Goal: Learn about a topic: Learn about a topic

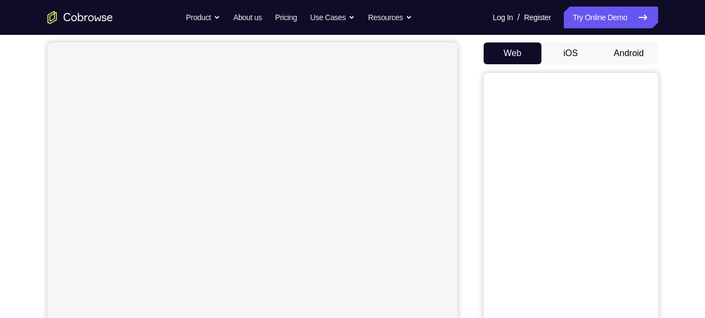
scroll to position [102, 0]
click at [630, 52] on button "Android" at bounding box center [629, 50] width 58 height 22
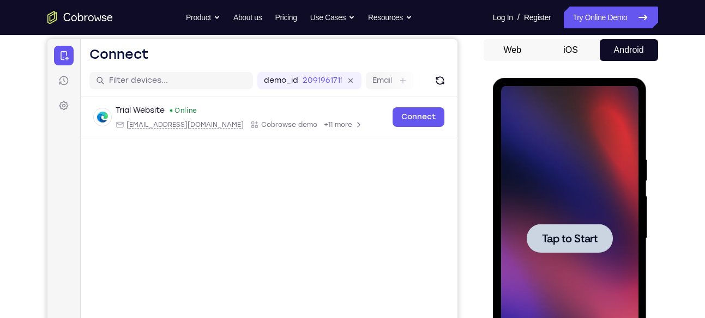
scroll to position [0, 0]
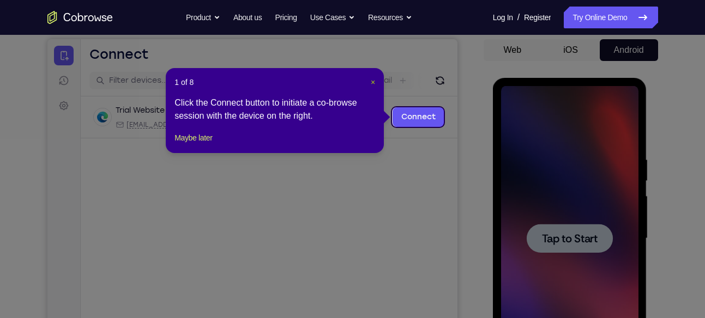
click at [372, 82] on header "1 of 8 ×" at bounding box center [274, 82] width 201 height 11
click at [372, 82] on span "×" at bounding box center [373, 82] width 4 height 9
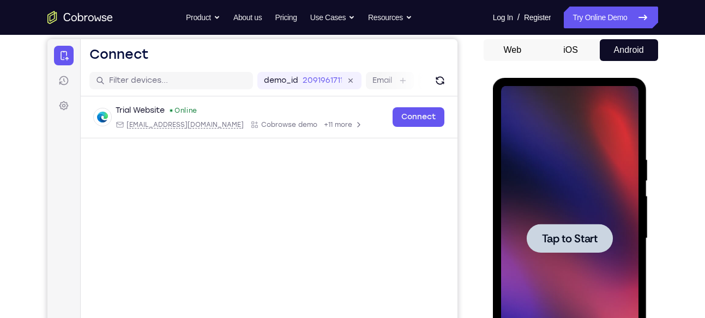
click at [575, 233] on span "Tap to Start" at bounding box center [570, 238] width 56 height 11
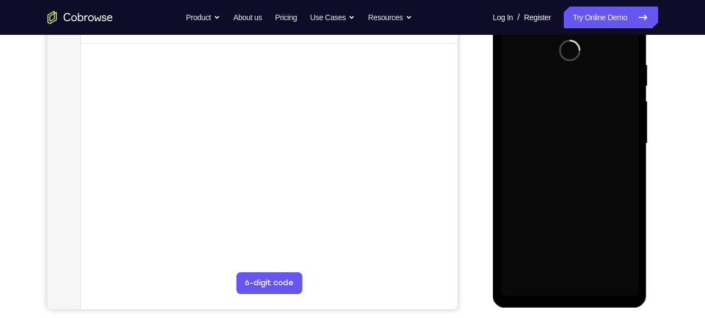
scroll to position [198, 0]
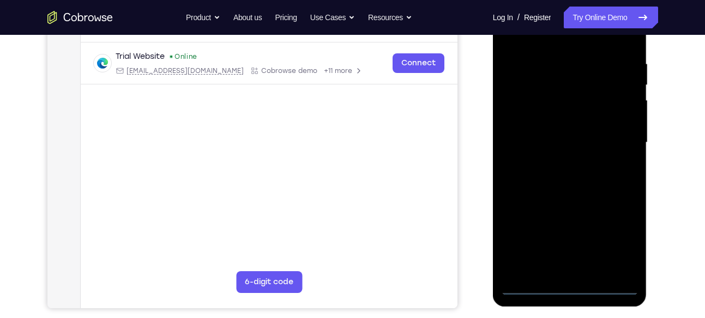
click at [573, 287] on div at bounding box center [569, 142] width 137 height 305
click at [615, 241] on div at bounding box center [569, 142] width 137 height 305
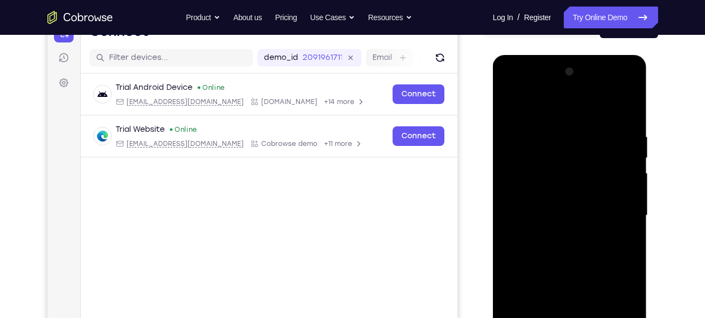
scroll to position [113, 0]
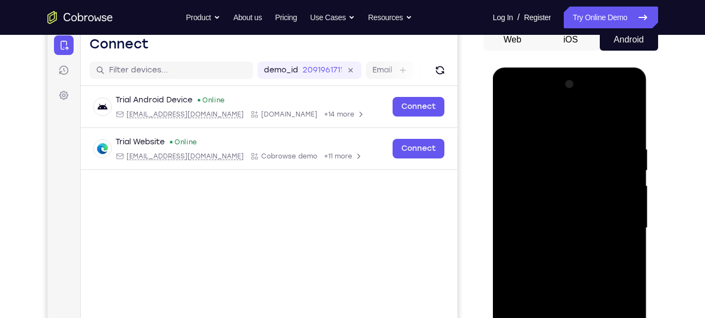
click at [578, 121] on div at bounding box center [569, 228] width 137 height 305
click at [613, 221] on div at bounding box center [569, 228] width 137 height 305
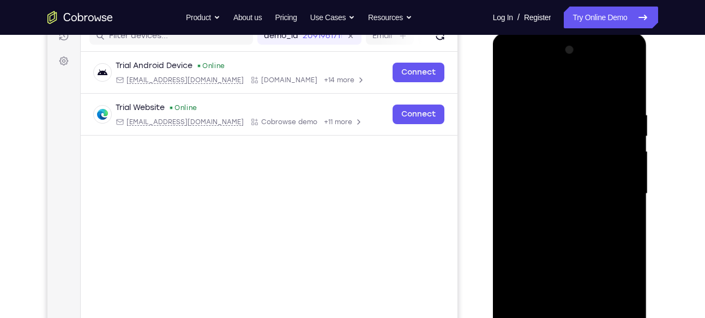
scroll to position [193, 0]
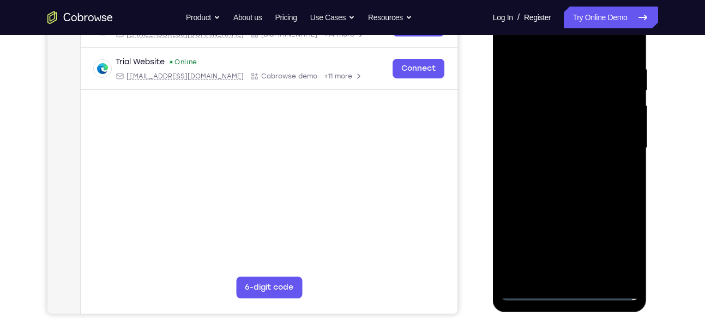
click at [560, 167] on div at bounding box center [569, 148] width 137 height 305
click at [560, 134] on div at bounding box center [569, 148] width 137 height 305
click at [570, 122] on div at bounding box center [569, 148] width 137 height 305
click at [565, 149] on div at bounding box center [569, 148] width 137 height 305
click at [561, 184] on div at bounding box center [569, 148] width 137 height 305
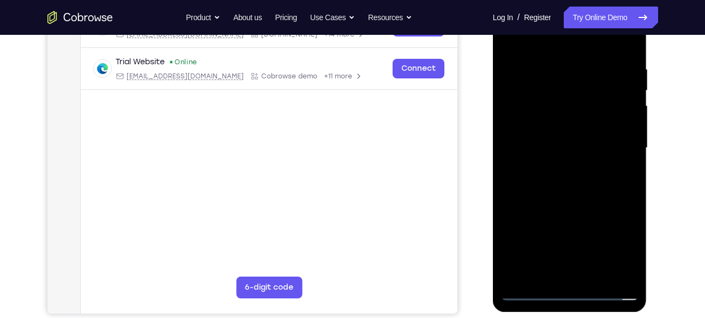
scroll to position [158, 0]
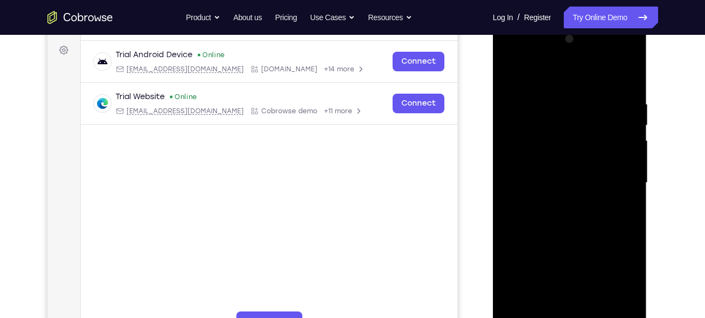
click at [570, 215] on div at bounding box center [569, 183] width 137 height 305
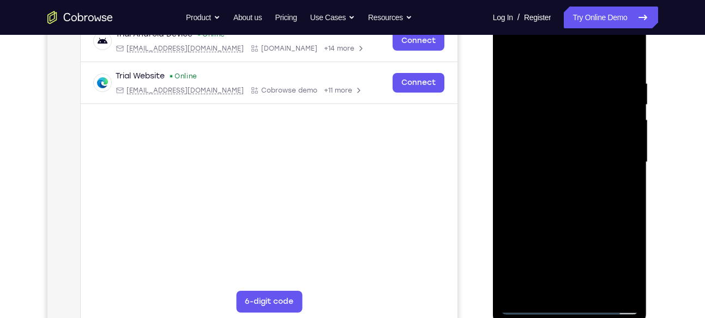
scroll to position [178, 0]
click at [580, 209] on div at bounding box center [569, 162] width 137 height 305
click at [631, 289] on div at bounding box center [569, 162] width 137 height 305
click at [549, 74] on div at bounding box center [569, 162] width 137 height 305
click at [614, 121] on div at bounding box center [569, 162] width 137 height 305
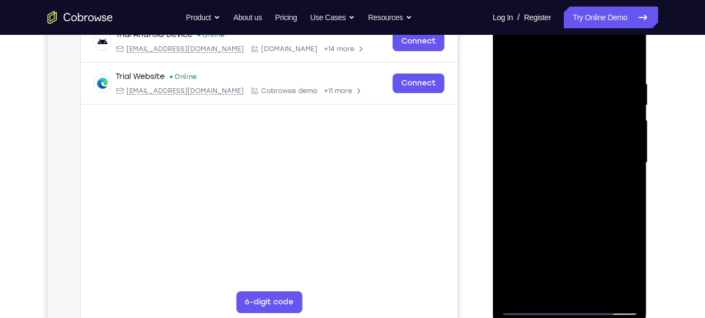
click at [625, 56] on div at bounding box center [569, 162] width 137 height 305
click at [595, 287] on div at bounding box center [569, 162] width 137 height 305
click at [594, 218] on div at bounding box center [569, 162] width 137 height 305
click at [531, 303] on div at bounding box center [569, 162] width 137 height 305
click at [512, 50] on div at bounding box center [569, 162] width 137 height 305
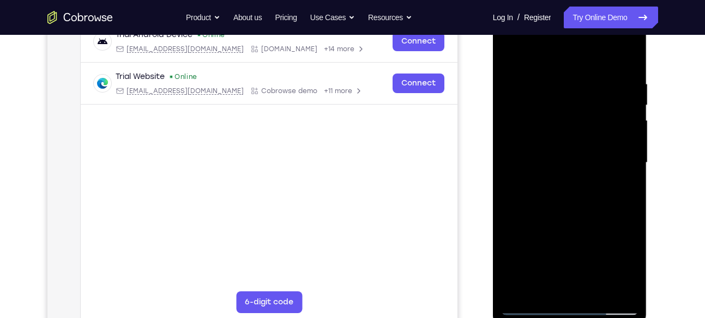
scroll to position [113, 0]
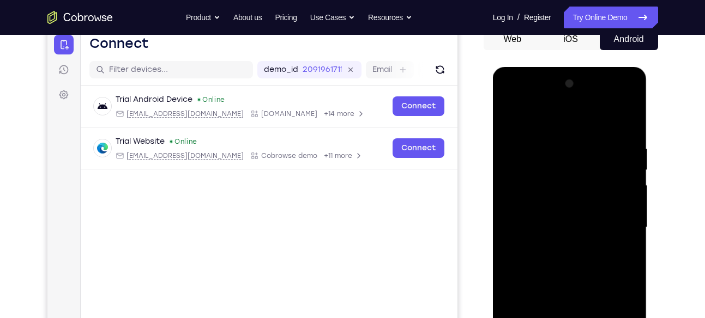
click at [553, 102] on div at bounding box center [569, 227] width 137 height 305
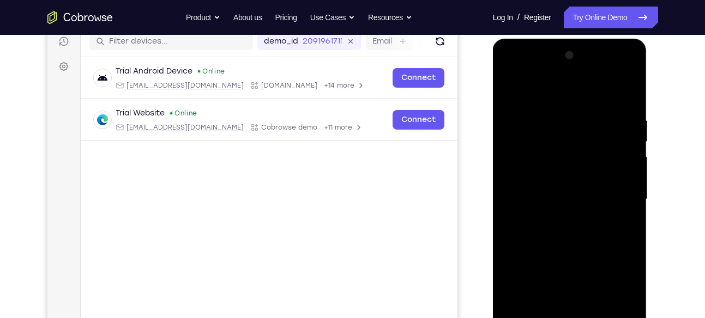
scroll to position [142, 0]
click at [558, 197] on div at bounding box center [569, 198] width 137 height 305
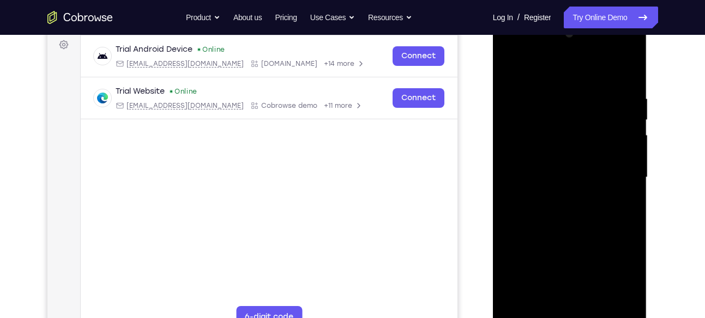
click at [570, 208] on div at bounding box center [569, 177] width 137 height 305
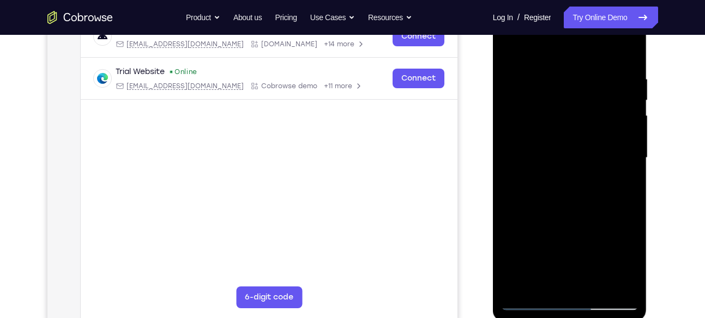
scroll to position [184, 0]
click at [569, 207] on div at bounding box center [569, 156] width 137 height 305
drag, startPoint x: 577, startPoint y: 224, endPoint x: 586, endPoint y: 99, distance: 125.7
click at [586, 99] on div at bounding box center [569, 156] width 137 height 305
click at [530, 301] on div at bounding box center [569, 156] width 137 height 305
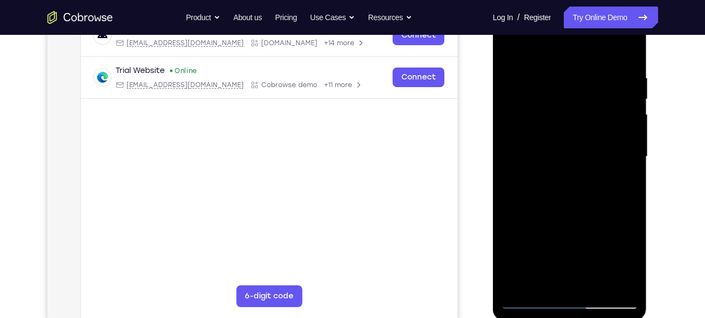
click at [509, 163] on div at bounding box center [569, 156] width 137 height 305
click at [618, 142] on div at bounding box center [569, 156] width 137 height 305
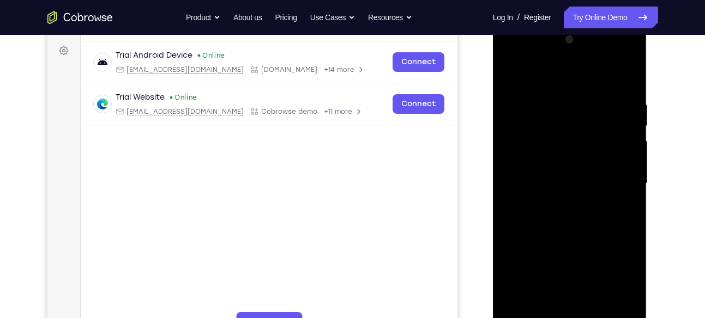
scroll to position [157, 0]
click at [537, 152] on div at bounding box center [569, 184] width 137 height 305
click at [587, 57] on div at bounding box center [569, 184] width 137 height 305
click at [615, 75] on div at bounding box center [569, 184] width 137 height 305
click at [547, 76] on div at bounding box center [569, 184] width 137 height 305
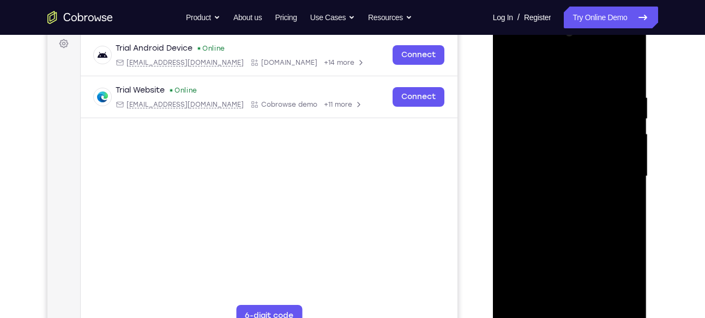
scroll to position [161, 0]
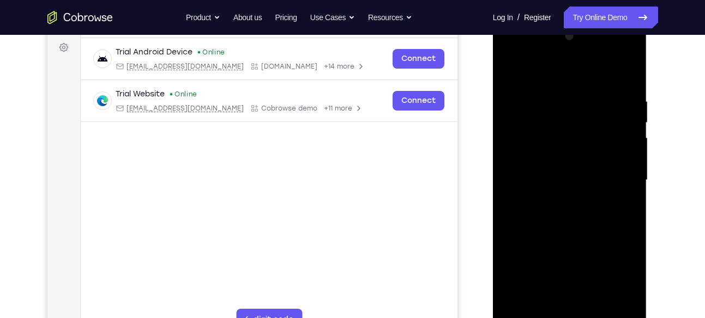
click at [573, 143] on div at bounding box center [569, 180] width 137 height 305
click at [595, 220] on div at bounding box center [569, 180] width 137 height 305
click at [604, 220] on div at bounding box center [569, 180] width 137 height 305
click at [611, 220] on div at bounding box center [569, 180] width 137 height 305
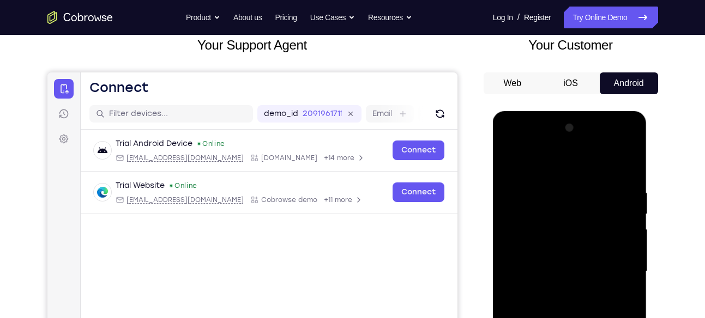
scroll to position [44, 0]
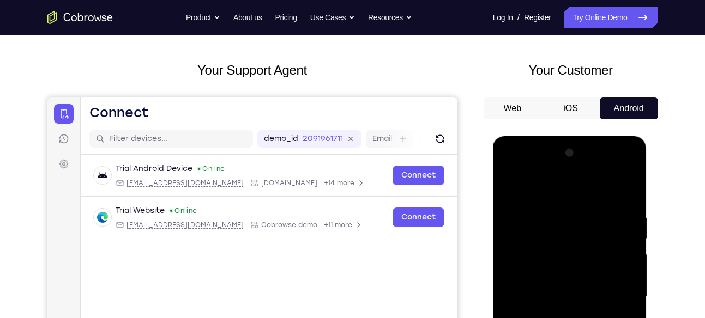
drag, startPoint x: 382, startPoint y: 62, endPoint x: 461, endPoint y: 98, distance: 86.3
click at [461, 98] on div "Your Support Agent Your Customer Web iOS Android" at bounding box center [352, 262] width 611 height 403
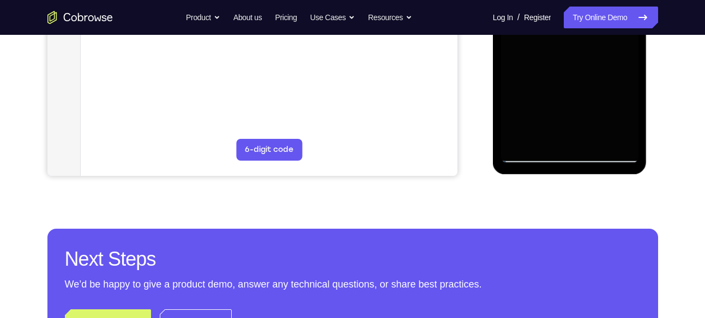
scroll to position [335, 0]
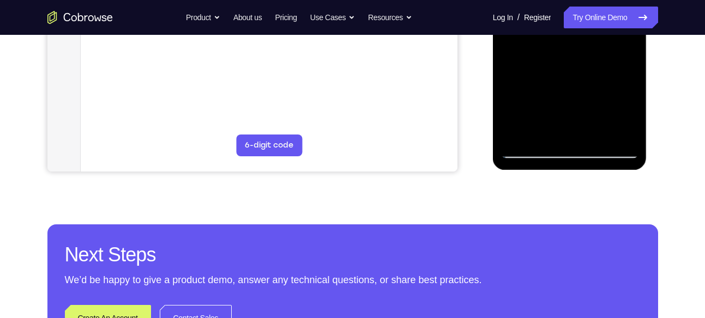
click at [530, 144] on div at bounding box center [569, 5] width 137 height 305
click at [530, 148] on div at bounding box center [569, 5] width 137 height 305
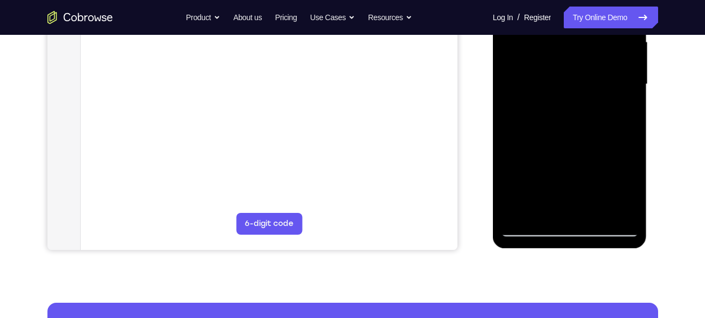
scroll to position [264, 0]
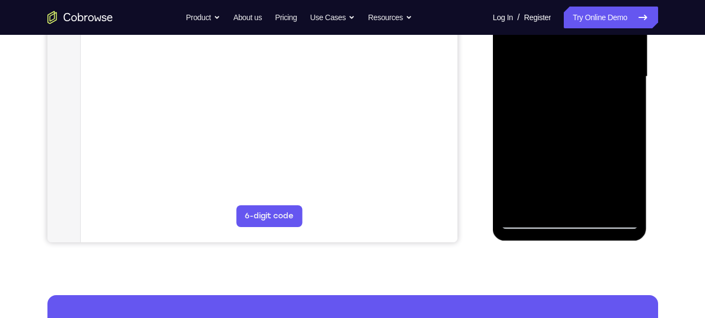
click at [530, 221] on div at bounding box center [569, 76] width 137 height 305
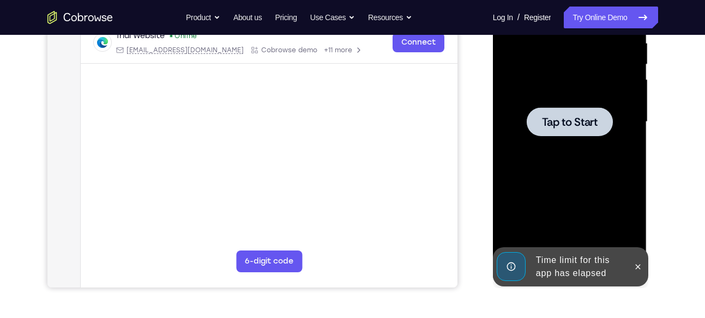
scroll to position [219, 0]
click at [564, 123] on span "Tap to Start" at bounding box center [570, 122] width 56 height 11
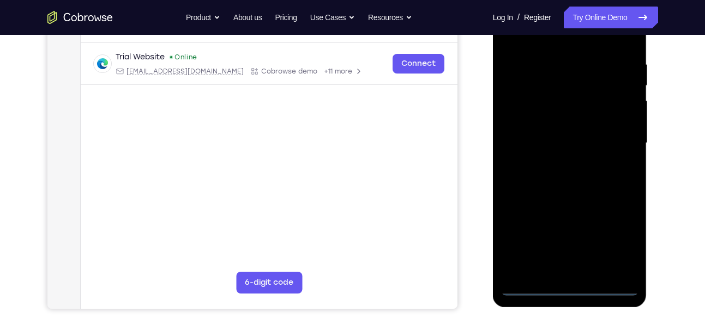
scroll to position [198, 0]
click at [571, 288] on div at bounding box center [569, 142] width 137 height 305
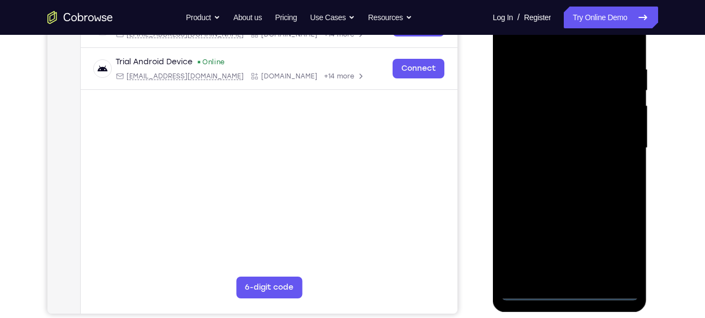
scroll to position [192, 0]
click at [607, 244] on div at bounding box center [569, 148] width 137 height 305
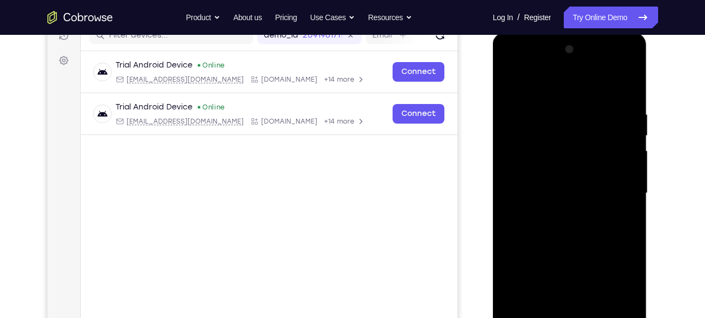
scroll to position [147, 0]
click at [620, 293] on div at bounding box center [569, 193] width 137 height 305
click at [546, 87] on div at bounding box center [569, 193] width 137 height 305
click at [547, 131] on div at bounding box center [569, 193] width 137 height 305
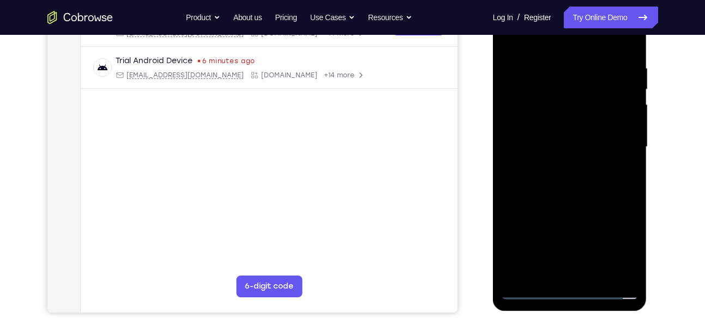
scroll to position [195, 0]
drag, startPoint x: 591, startPoint y: 177, endPoint x: 590, endPoint y: 105, distance: 72.0
click at [590, 105] on div at bounding box center [569, 146] width 137 height 305
drag, startPoint x: 577, startPoint y: 220, endPoint x: 583, endPoint y: 110, distance: 110.9
click at [583, 110] on div at bounding box center [569, 146] width 137 height 305
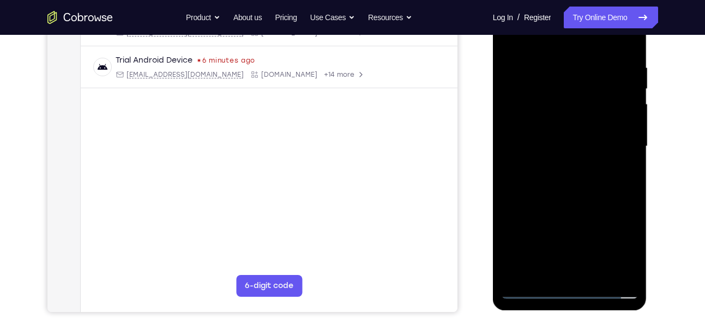
drag, startPoint x: 593, startPoint y: 95, endPoint x: 581, endPoint y: 293, distance: 198.3
click at [581, 293] on div at bounding box center [569, 146] width 137 height 305
click at [600, 56] on div at bounding box center [569, 146] width 137 height 305
click at [560, 200] on div at bounding box center [569, 146] width 137 height 305
click at [569, 211] on div at bounding box center [569, 146] width 137 height 305
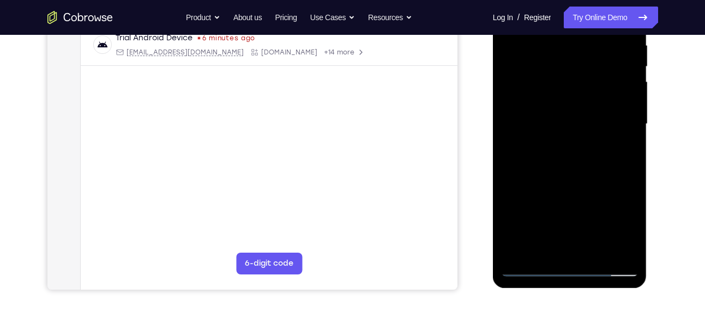
scroll to position [218, 0]
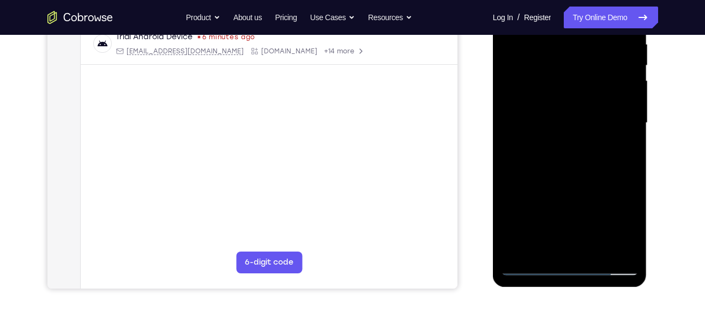
click at [588, 236] on div at bounding box center [569, 123] width 137 height 305
drag, startPoint x: 567, startPoint y: 210, endPoint x: 573, endPoint y: 103, distance: 107.0
click at [573, 103] on div at bounding box center [569, 123] width 137 height 305
drag, startPoint x: 585, startPoint y: 81, endPoint x: 577, endPoint y: 255, distance: 174.1
click at [577, 255] on div at bounding box center [569, 123] width 137 height 305
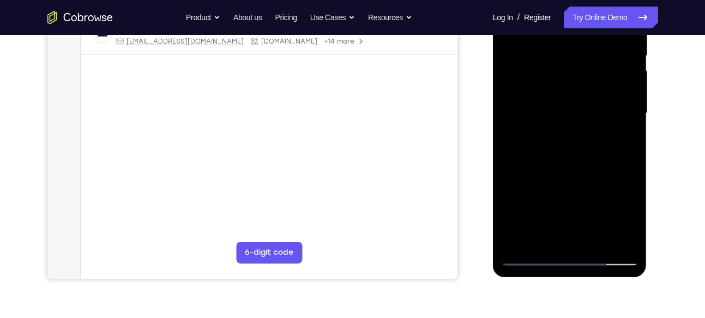
scroll to position [228, 0]
drag, startPoint x: 552, startPoint y: 204, endPoint x: 562, endPoint y: 83, distance: 122.0
click at [562, 83] on div at bounding box center [569, 112] width 137 height 305
drag, startPoint x: 567, startPoint y: 185, endPoint x: 569, endPoint y: 88, distance: 97.0
click at [569, 88] on div at bounding box center [569, 112] width 137 height 305
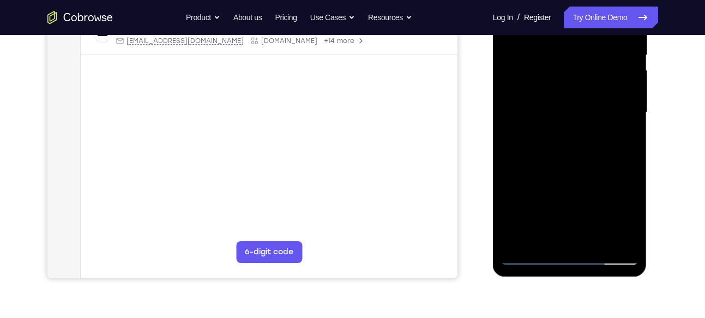
drag, startPoint x: 566, startPoint y: 196, endPoint x: 570, endPoint y: 67, distance: 129.8
click at [570, 67] on div at bounding box center [569, 112] width 137 height 305
click at [531, 261] on div at bounding box center [569, 112] width 137 height 305
drag, startPoint x: 553, startPoint y: 189, endPoint x: 561, endPoint y: 111, distance: 78.3
click at [561, 111] on div at bounding box center [569, 112] width 137 height 305
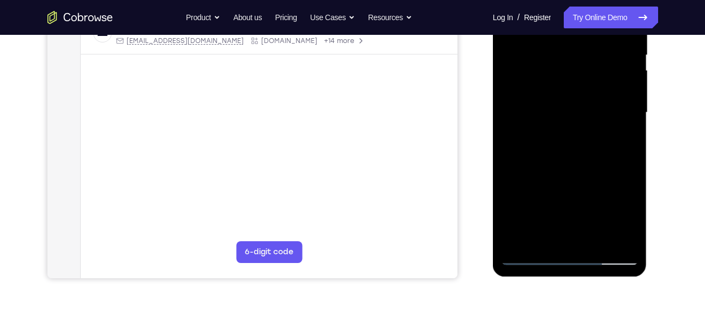
click at [532, 155] on div at bounding box center [569, 112] width 137 height 305
click at [563, 140] on div at bounding box center [569, 112] width 137 height 305
drag, startPoint x: 550, startPoint y: 174, endPoint x: 544, endPoint y: 75, distance: 99.4
click at [544, 75] on div at bounding box center [569, 112] width 137 height 305
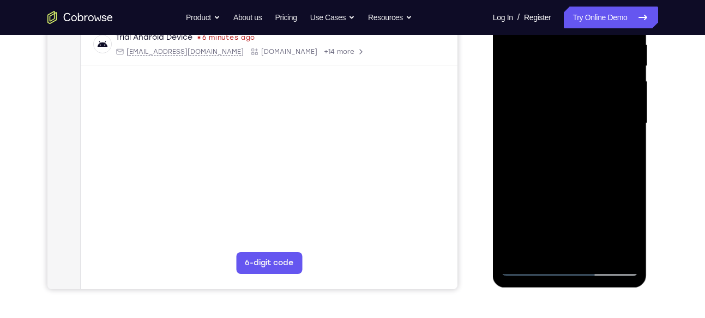
scroll to position [216, 0]
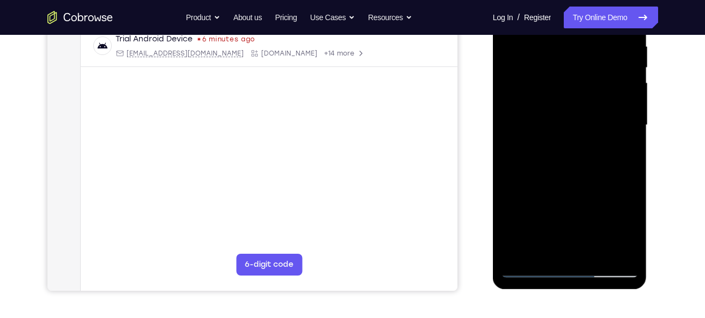
click at [599, 99] on div at bounding box center [569, 125] width 137 height 305
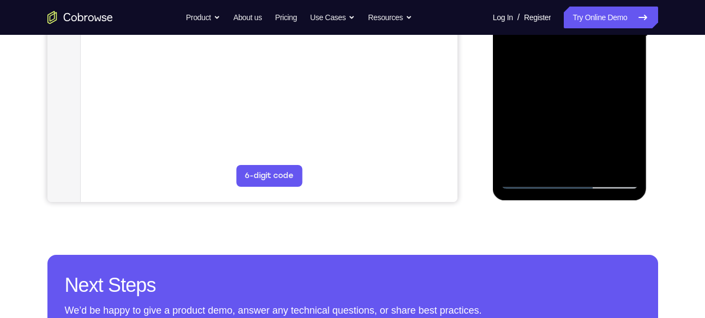
scroll to position [306, 0]
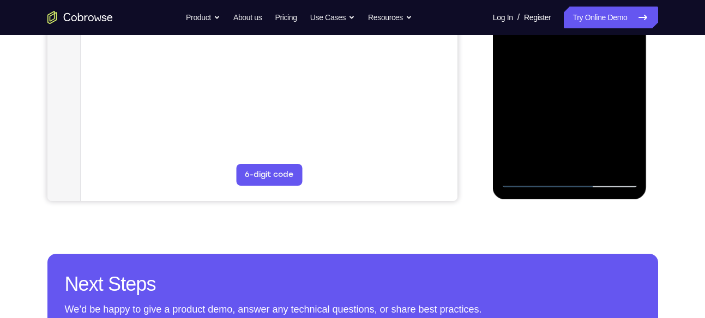
click at [531, 177] on div at bounding box center [569, 35] width 137 height 305
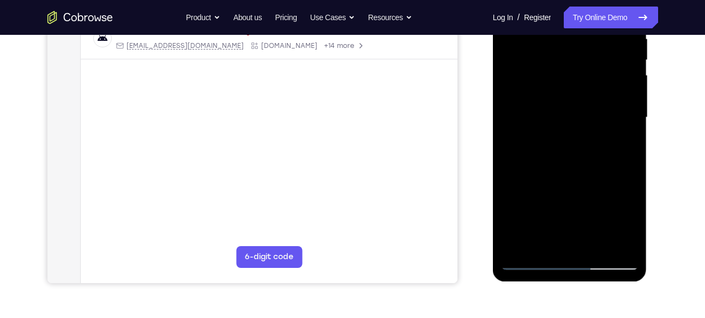
scroll to position [208, 0]
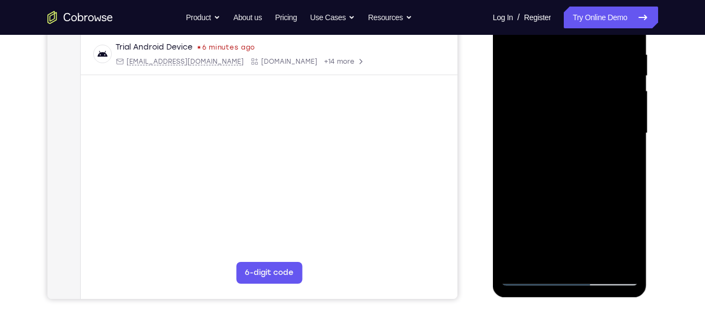
click at [530, 277] on div at bounding box center [569, 133] width 137 height 305
click at [618, 161] on div at bounding box center [569, 133] width 137 height 305
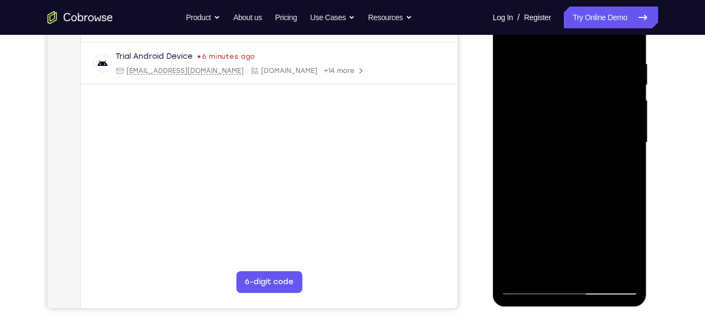
scroll to position [199, 0]
click at [572, 123] on div at bounding box center [569, 142] width 137 height 305
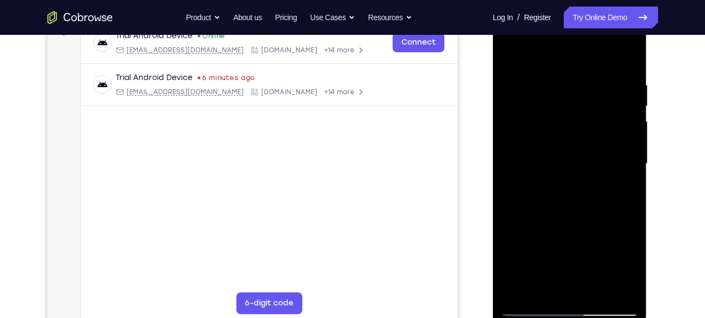
scroll to position [173, 0]
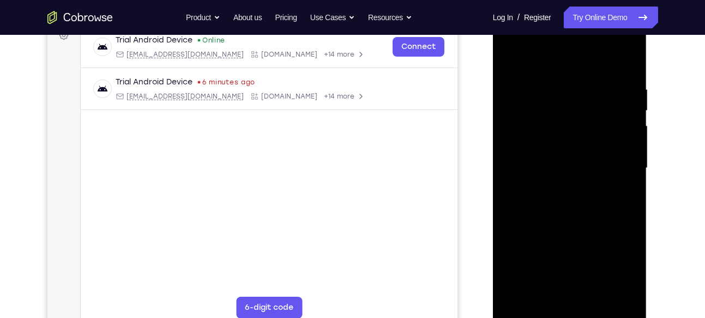
click at [568, 149] on div at bounding box center [569, 168] width 137 height 305
click at [614, 59] on div at bounding box center [569, 168] width 137 height 305
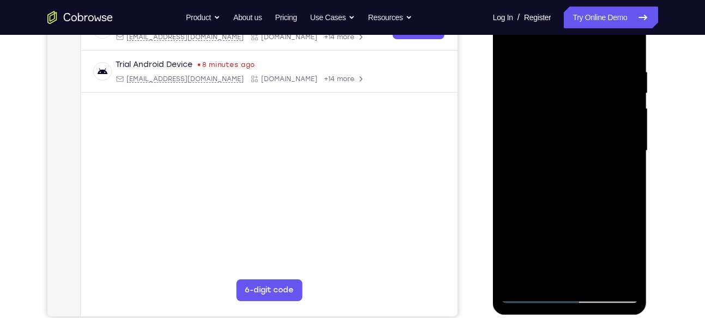
drag, startPoint x: 533, startPoint y: 239, endPoint x: 542, endPoint y: 137, distance: 102.3
click at [542, 137] on div at bounding box center [569, 150] width 137 height 305
click at [528, 292] on div at bounding box center [569, 150] width 137 height 305
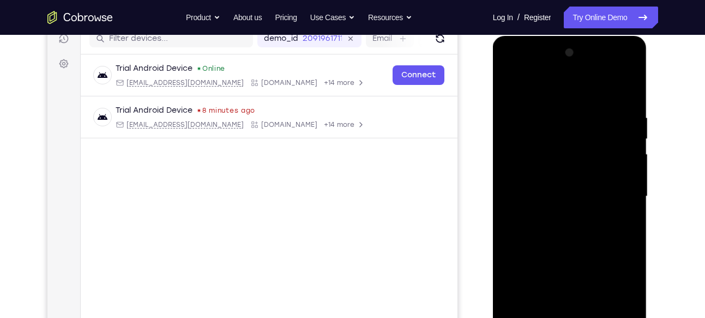
scroll to position [144, 0]
click at [629, 69] on div at bounding box center [569, 197] width 137 height 305
click at [596, 277] on div at bounding box center [569, 197] width 137 height 305
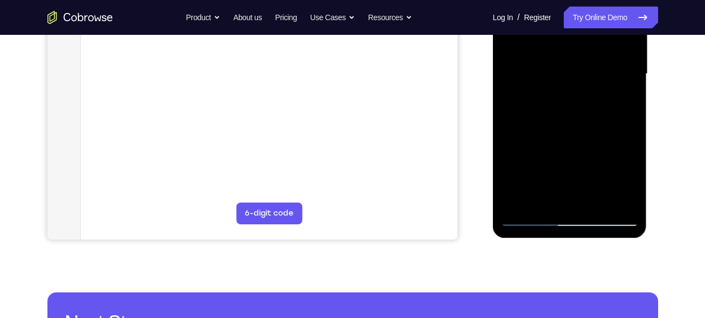
scroll to position [268, 0]
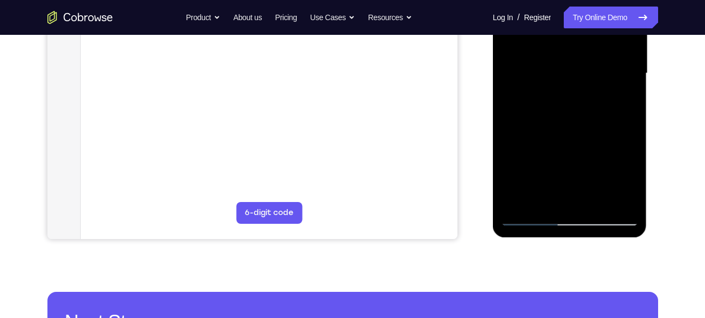
click at [531, 214] on div at bounding box center [569, 73] width 137 height 305
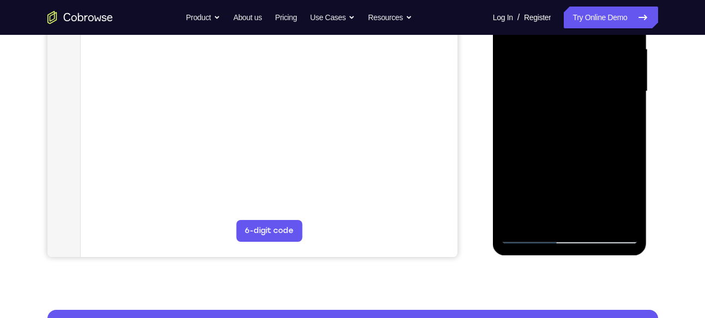
scroll to position [252, 0]
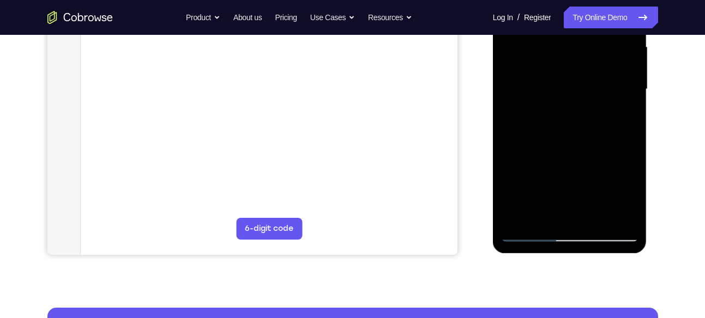
drag, startPoint x: 619, startPoint y: 155, endPoint x: 613, endPoint y: 89, distance: 66.3
click at [613, 89] on div at bounding box center [569, 89] width 137 height 305
click at [598, 160] on div at bounding box center [569, 89] width 137 height 305
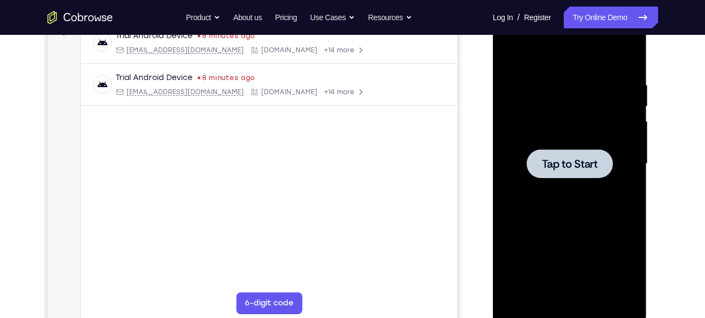
scroll to position [177, 0]
click at [558, 170] on span "Tap to Start" at bounding box center [570, 164] width 56 height 11
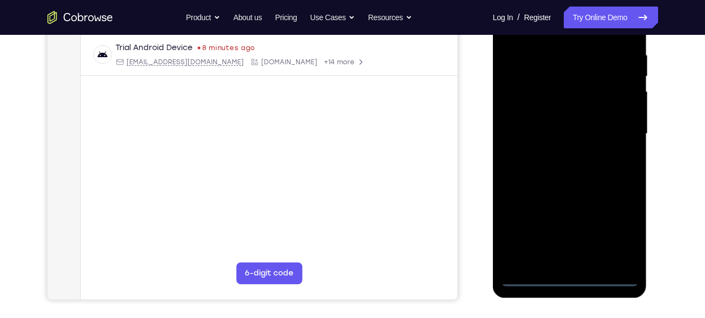
scroll to position [208, 0]
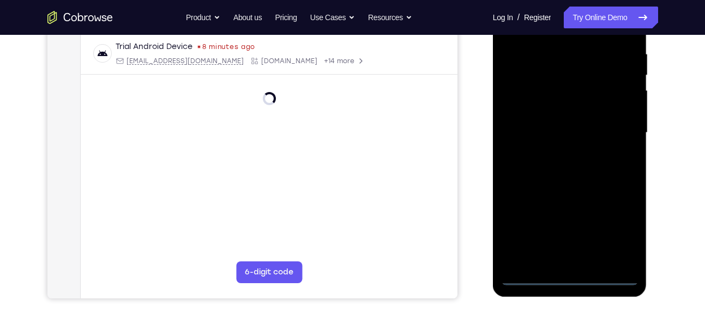
click at [570, 275] on div at bounding box center [569, 132] width 137 height 305
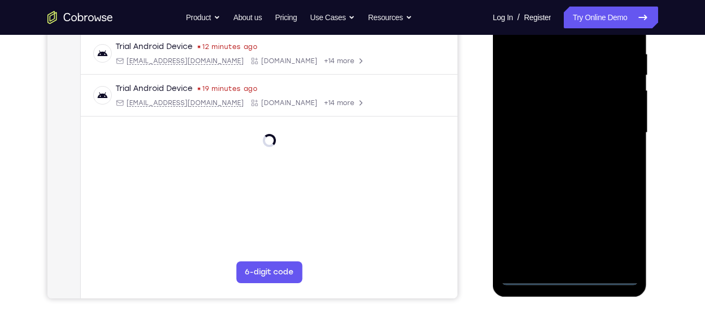
click at [621, 232] on div at bounding box center [569, 132] width 137 height 305
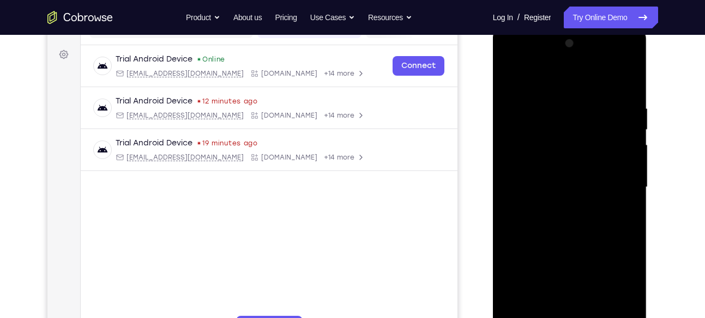
scroll to position [153, 0]
click at [570, 80] on div at bounding box center [569, 187] width 137 height 305
click at [616, 178] on div at bounding box center [569, 187] width 137 height 305
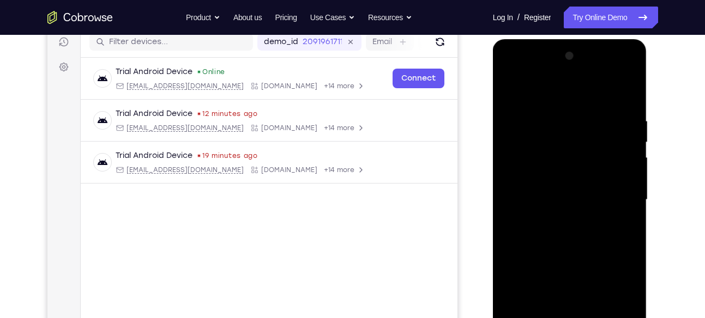
scroll to position [171, 0]
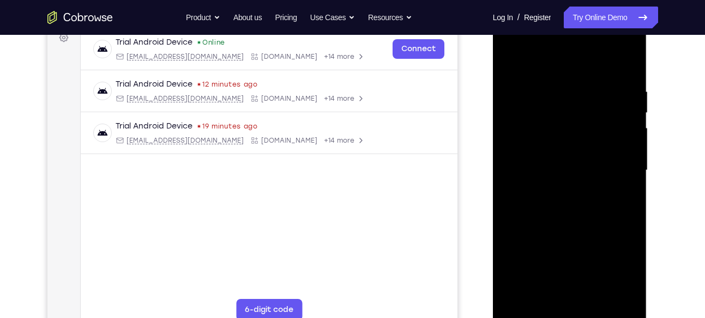
click at [558, 43] on div at bounding box center [569, 170] width 137 height 305
drag, startPoint x: 561, startPoint y: 203, endPoint x: 588, endPoint y: 107, distance: 99.4
click at [588, 107] on div at bounding box center [569, 170] width 137 height 305
drag, startPoint x: 566, startPoint y: 228, endPoint x: 577, endPoint y: 114, distance: 115.0
click at [577, 114] on div at bounding box center [569, 170] width 137 height 305
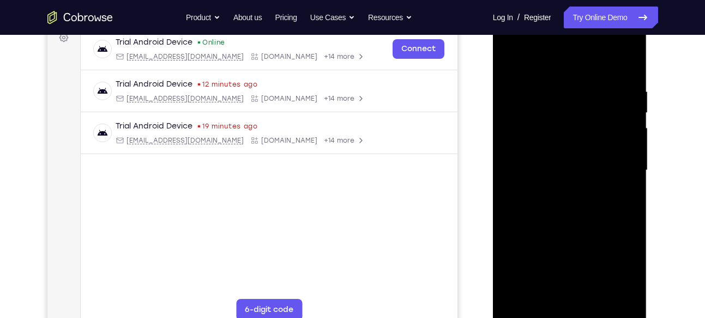
click at [551, 206] on div at bounding box center [569, 170] width 137 height 305
click at [579, 152] on div at bounding box center [569, 170] width 137 height 305
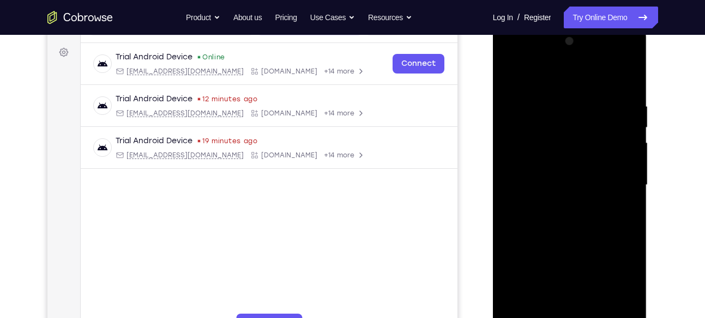
scroll to position [226, 0]
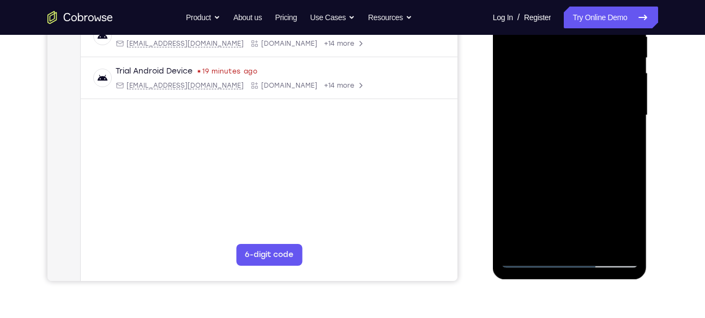
click at [530, 258] on div at bounding box center [569, 115] width 137 height 305
drag, startPoint x: 570, startPoint y: 189, endPoint x: 587, endPoint y: 120, distance: 70.9
click at [587, 120] on div at bounding box center [569, 115] width 137 height 305
drag, startPoint x: 570, startPoint y: 195, endPoint x: 586, endPoint y: 131, distance: 65.8
click at [586, 131] on div at bounding box center [569, 115] width 137 height 305
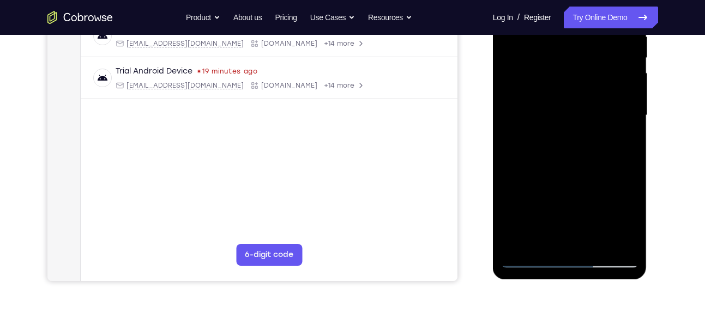
drag, startPoint x: 577, startPoint y: 201, endPoint x: 583, endPoint y: 157, distance: 44.6
click at [583, 157] on div at bounding box center [569, 115] width 137 height 305
click at [569, 149] on div at bounding box center [569, 115] width 137 height 305
click at [542, 154] on div at bounding box center [569, 115] width 137 height 305
drag, startPoint x: 580, startPoint y: 194, endPoint x: 587, endPoint y: 126, distance: 67.4
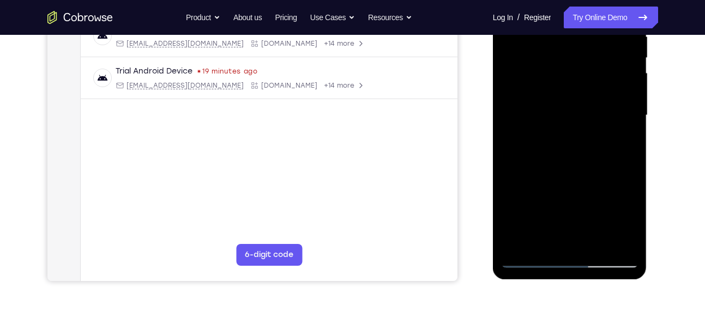
click at [587, 126] on div at bounding box center [569, 115] width 137 height 305
drag, startPoint x: 578, startPoint y: 194, endPoint x: 587, endPoint y: 113, distance: 81.1
click at [587, 113] on div at bounding box center [569, 115] width 137 height 305
drag, startPoint x: 585, startPoint y: 194, endPoint x: 595, endPoint y: 107, distance: 87.2
click at [595, 107] on div at bounding box center [569, 115] width 137 height 305
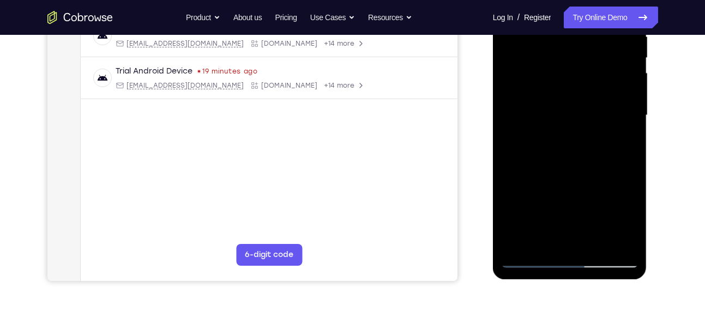
drag, startPoint x: 602, startPoint y: 92, endPoint x: 584, endPoint y: 219, distance: 127.8
click at [584, 219] on div at bounding box center [569, 115] width 137 height 305
drag, startPoint x: 593, startPoint y: 91, endPoint x: 583, endPoint y: 261, distance: 169.8
click at [583, 261] on div at bounding box center [569, 115] width 137 height 305
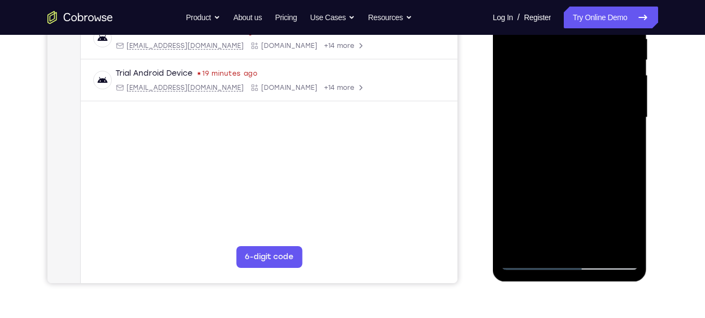
click at [529, 260] on div at bounding box center [569, 117] width 137 height 305
click at [543, 153] on div at bounding box center [569, 117] width 137 height 305
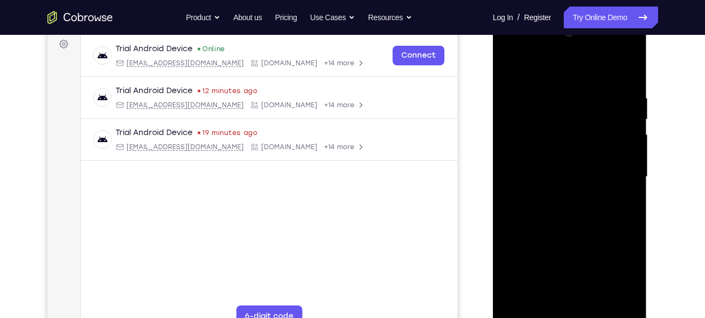
scroll to position [164, 0]
click at [546, 51] on div at bounding box center [569, 177] width 137 height 305
click at [572, 160] on div at bounding box center [569, 177] width 137 height 305
click at [578, 207] on div at bounding box center [569, 177] width 137 height 305
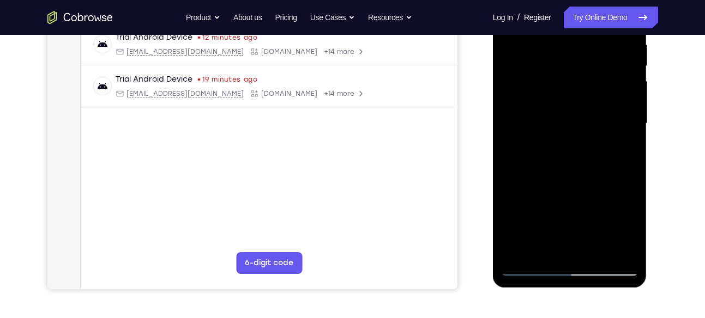
scroll to position [220, 0]
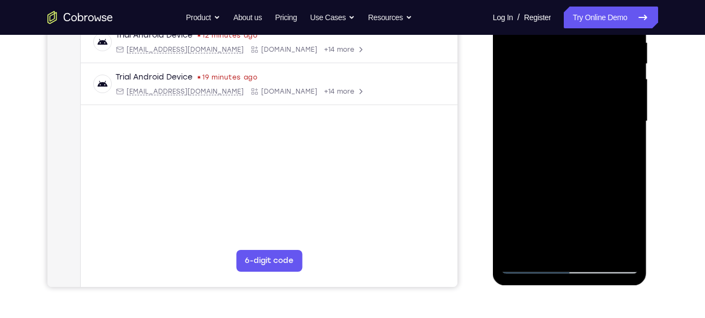
drag, startPoint x: 612, startPoint y: 169, endPoint x: 613, endPoint y: 79, distance: 90.0
click at [613, 79] on div at bounding box center [569, 121] width 137 height 305
click at [570, 86] on div at bounding box center [569, 121] width 137 height 305
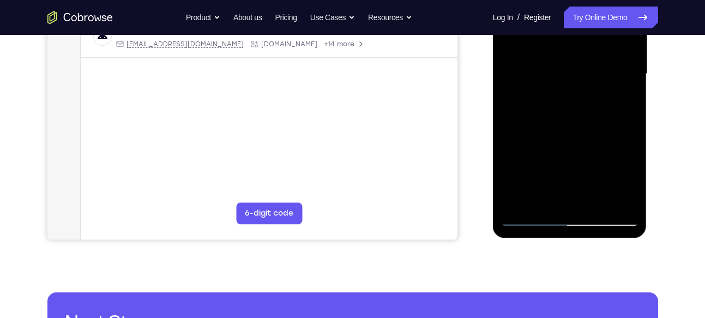
scroll to position [268, 0]
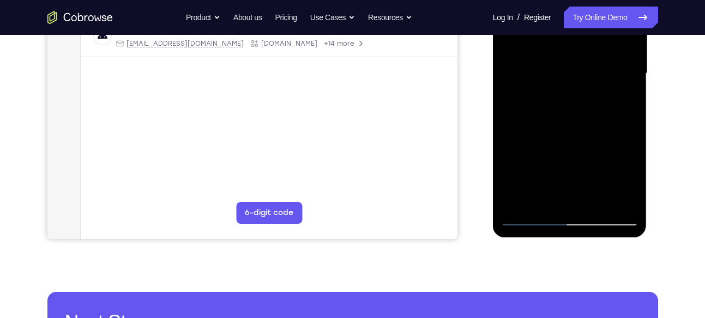
drag, startPoint x: 583, startPoint y: 184, endPoint x: 583, endPoint y: 103, distance: 81.2
click at [583, 103] on div at bounding box center [569, 73] width 137 height 305
drag, startPoint x: 583, startPoint y: 116, endPoint x: 582, endPoint y: 225, distance: 109.0
click at [582, 225] on div at bounding box center [569, 73] width 137 height 305
click at [613, 160] on div at bounding box center [569, 73] width 137 height 305
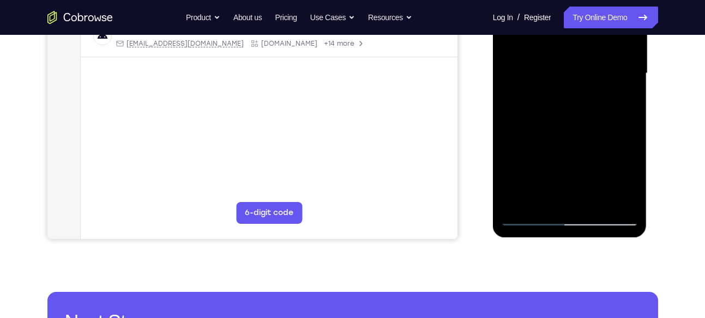
click at [611, 142] on div at bounding box center [569, 73] width 137 height 305
click at [591, 141] on div at bounding box center [569, 73] width 137 height 305
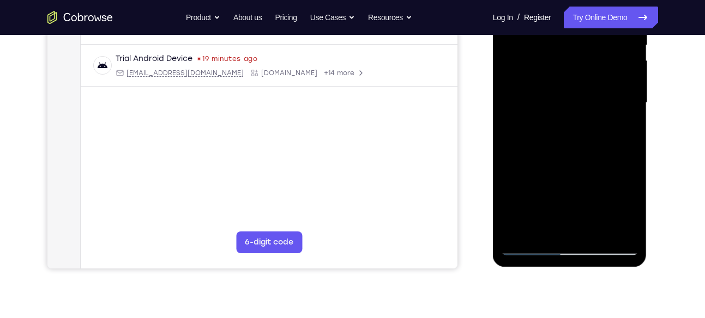
scroll to position [232, 0]
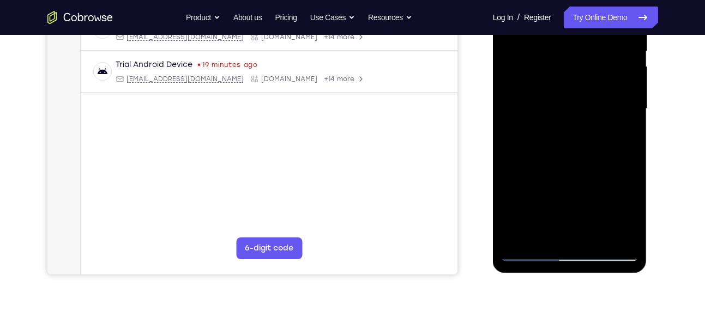
drag, startPoint x: 609, startPoint y: 153, endPoint x: 597, endPoint y: 76, distance: 77.7
click at [597, 76] on div at bounding box center [569, 108] width 137 height 305
click at [594, 105] on div at bounding box center [569, 108] width 137 height 305
click at [590, 104] on div at bounding box center [569, 108] width 137 height 305
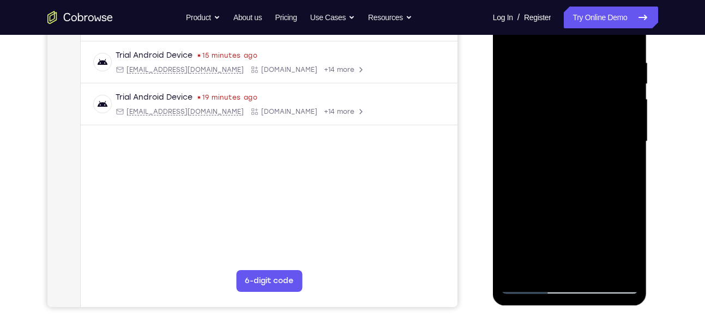
scroll to position [194, 0]
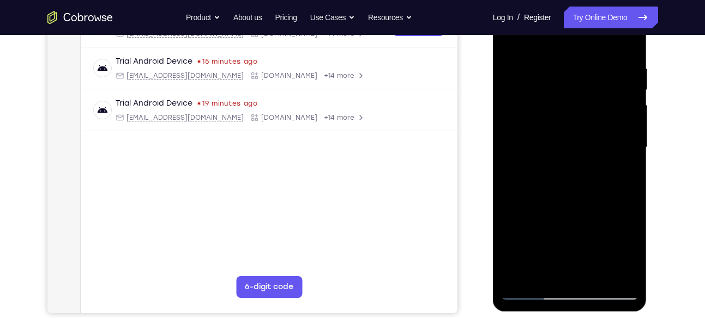
click at [591, 137] on div at bounding box center [569, 147] width 137 height 305
click at [594, 156] on div at bounding box center [569, 147] width 137 height 305
click at [603, 160] on div at bounding box center [569, 147] width 137 height 305
click at [602, 157] on div at bounding box center [569, 147] width 137 height 305
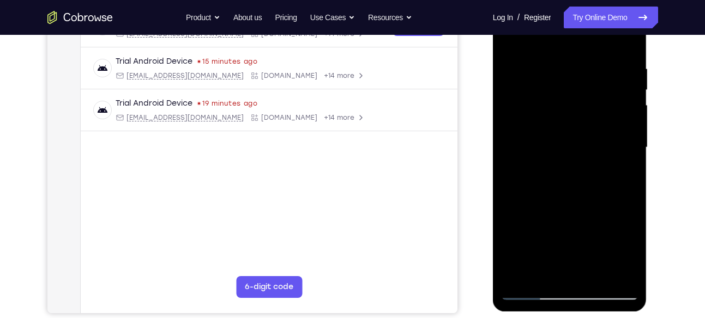
click at [616, 148] on div at bounding box center [569, 147] width 137 height 305
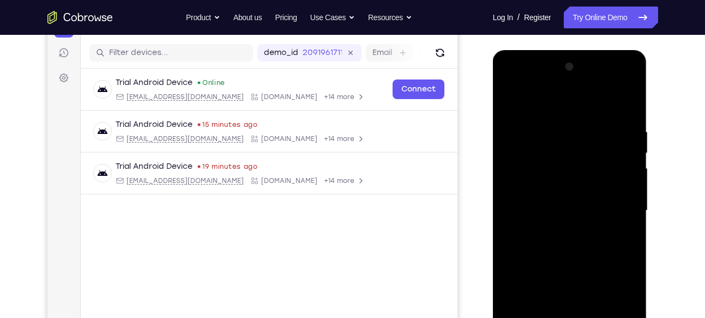
scroll to position [130, 0]
drag, startPoint x: 591, startPoint y: 145, endPoint x: 587, endPoint y: 249, distance: 104.2
click at [587, 249] on div at bounding box center [569, 211] width 137 height 305
click at [621, 178] on div at bounding box center [569, 211] width 137 height 305
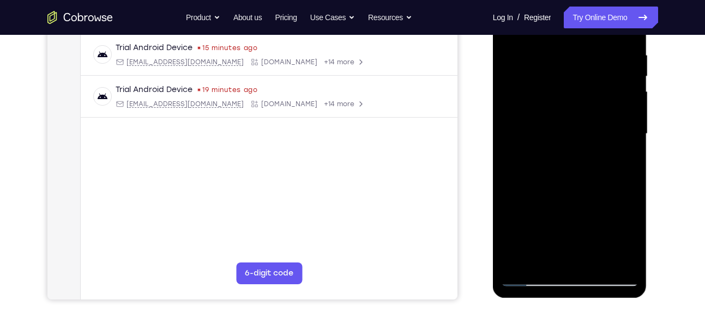
scroll to position [212, 0]
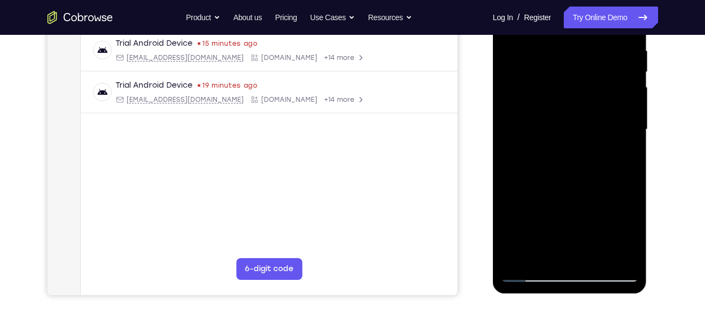
drag, startPoint x: 596, startPoint y: 243, endPoint x: 527, endPoint y: 245, distance: 69.2
click at [527, 245] on div at bounding box center [569, 129] width 137 height 305
click at [516, 205] on div at bounding box center [569, 129] width 137 height 305
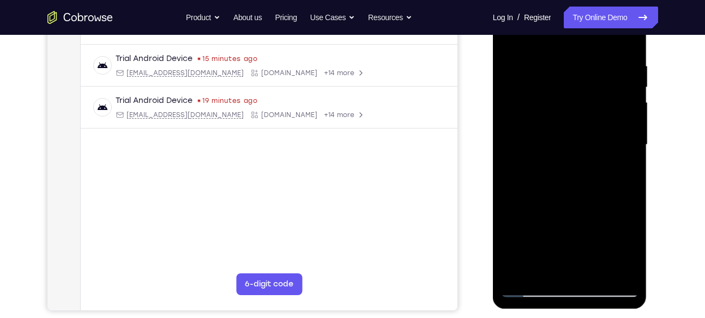
scroll to position [197, 0]
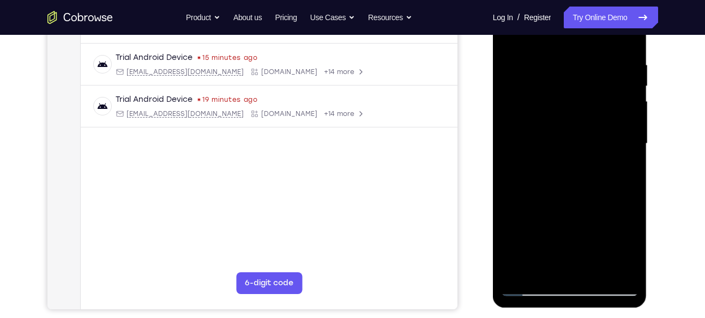
click at [516, 269] on div at bounding box center [569, 143] width 137 height 305
click at [530, 292] on div at bounding box center [569, 143] width 137 height 305
click at [530, 289] on div at bounding box center [569, 143] width 137 height 305
drag, startPoint x: 569, startPoint y: 223, endPoint x: 574, endPoint y: 101, distance: 121.7
click at [574, 101] on div at bounding box center [569, 143] width 137 height 305
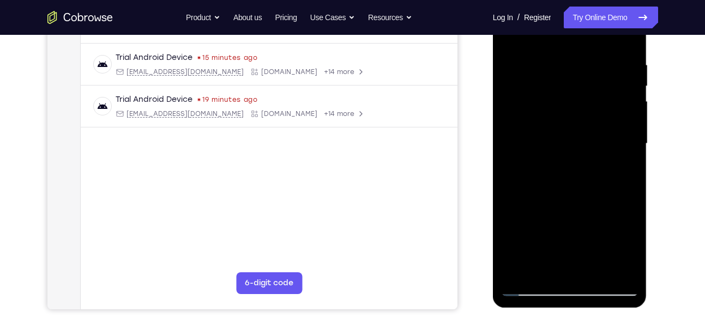
click at [594, 122] on div at bounding box center [569, 143] width 137 height 305
click at [529, 287] on div at bounding box center [569, 143] width 137 height 305
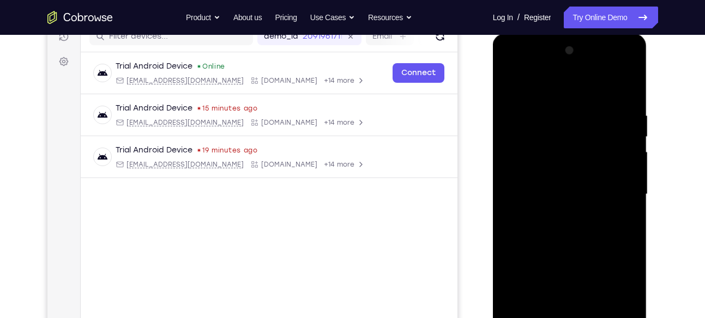
scroll to position [146, 0]
click at [508, 62] on div at bounding box center [569, 195] width 137 height 305
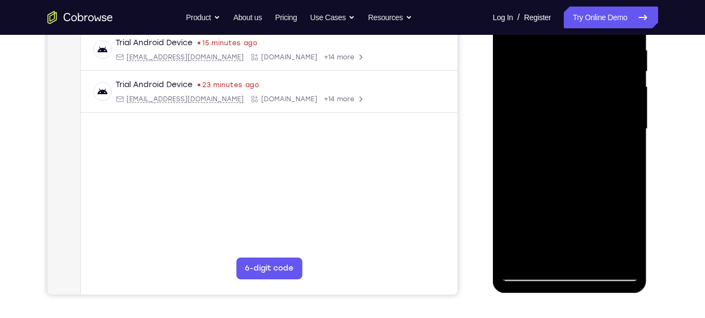
scroll to position [213, 0]
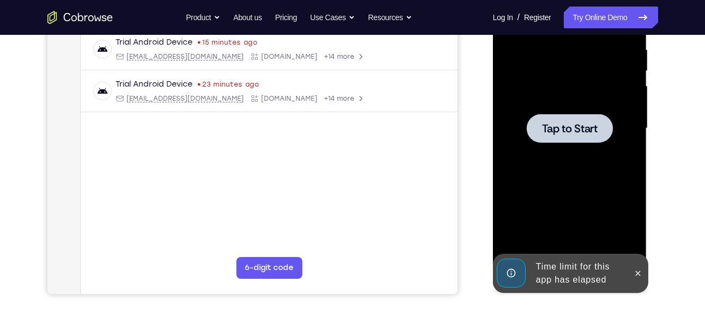
click at [557, 115] on div at bounding box center [570, 128] width 86 height 29
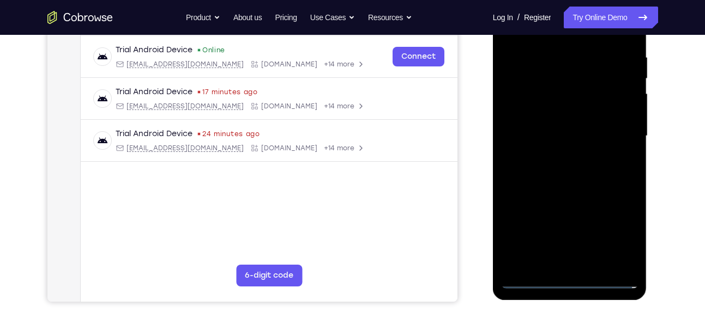
scroll to position [206, 0]
click at [567, 278] on div at bounding box center [569, 135] width 137 height 305
click at [619, 234] on div at bounding box center [569, 135] width 137 height 305
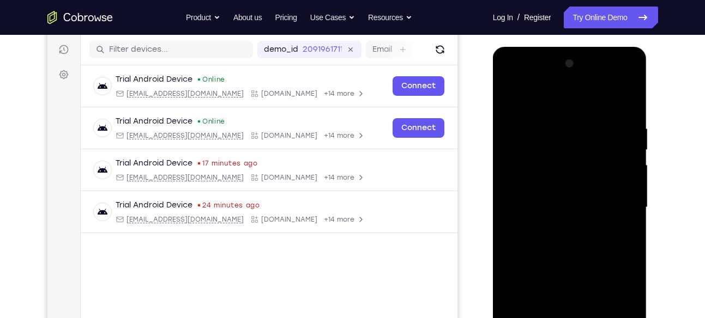
scroll to position [133, 0]
click at [560, 95] on div at bounding box center [569, 208] width 137 height 305
click at [555, 143] on div at bounding box center [569, 208] width 137 height 305
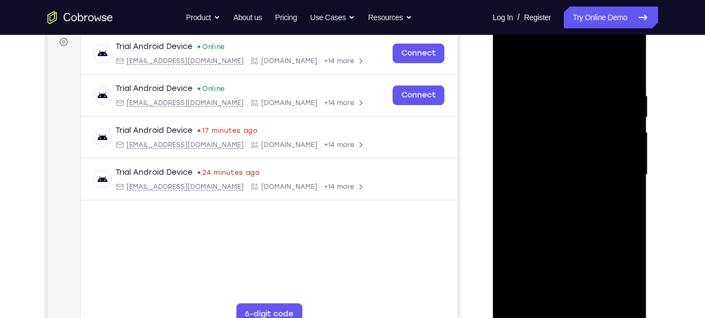
drag, startPoint x: 578, startPoint y: 239, endPoint x: 584, endPoint y: 158, distance: 81.5
click at [584, 158] on div at bounding box center [569, 174] width 137 height 305
click at [557, 220] on div at bounding box center [569, 174] width 137 height 305
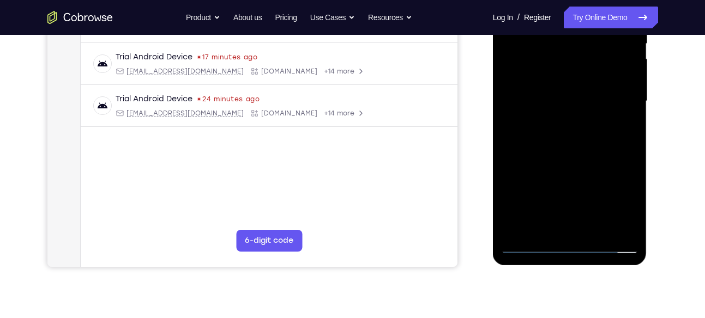
scroll to position [241, 0]
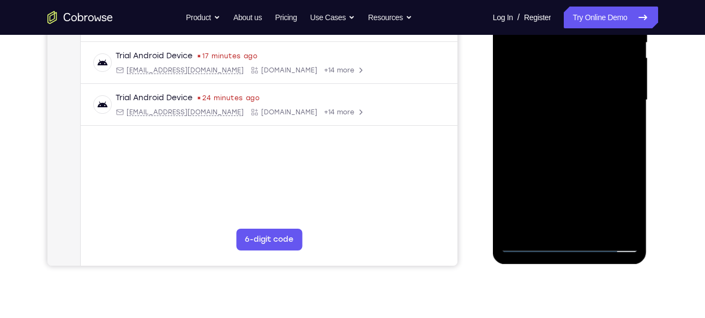
drag, startPoint x: 542, startPoint y: 179, endPoint x: 549, endPoint y: 132, distance: 47.9
click at [549, 132] on div at bounding box center [569, 100] width 137 height 305
drag, startPoint x: 549, startPoint y: 165, endPoint x: 555, endPoint y: 114, distance: 51.7
click at [555, 114] on div at bounding box center [569, 100] width 137 height 305
drag, startPoint x: 555, startPoint y: 161, endPoint x: 560, endPoint y: 104, distance: 57.5
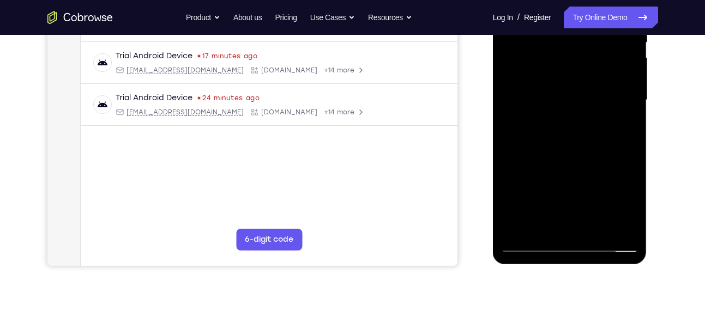
click at [560, 104] on div at bounding box center [569, 100] width 137 height 305
drag, startPoint x: 558, startPoint y: 171, endPoint x: 566, endPoint y: 113, distance: 57.8
click at [566, 113] on div at bounding box center [569, 100] width 137 height 305
click at [529, 246] on div at bounding box center [569, 100] width 137 height 305
click at [557, 207] on div at bounding box center [569, 100] width 137 height 305
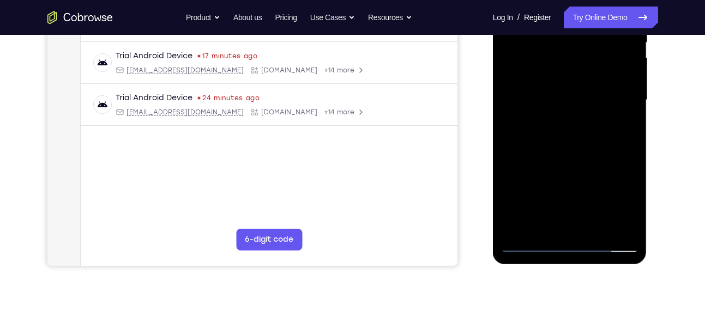
click at [545, 141] on div at bounding box center [569, 100] width 137 height 305
drag, startPoint x: 577, startPoint y: 179, endPoint x: 589, endPoint y: 74, distance: 106.4
click at [589, 74] on div at bounding box center [569, 100] width 137 height 305
drag, startPoint x: 570, startPoint y: 155, endPoint x: 579, endPoint y: 56, distance: 99.1
click at [579, 56] on div at bounding box center [569, 100] width 137 height 305
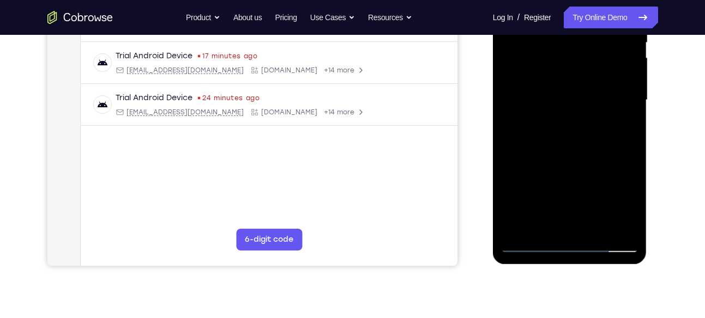
drag, startPoint x: 554, startPoint y: 187, endPoint x: 566, endPoint y: 86, distance: 102.0
click at [566, 86] on div at bounding box center [569, 100] width 137 height 305
click at [527, 243] on div at bounding box center [569, 100] width 137 height 305
click at [529, 244] on div at bounding box center [569, 100] width 137 height 305
drag, startPoint x: 566, startPoint y: 180, endPoint x: 573, endPoint y: 81, distance: 100.0
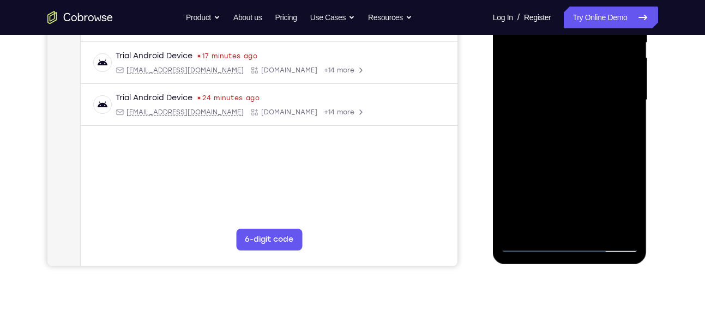
click at [573, 81] on div at bounding box center [569, 100] width 137 height 305
drag, startPoint x: 560, startPoint y: 189, endPoint x: 571, endPoint y: 89, distance: 100.8
click at [571, 89] on div at bounding box center [569, 100] width 137 height 305
drag, startPoint x: 560, startPoint y: 181, endPoint x: 578, endPoint y: 81, distance: 101.8
click at [578, 81] on div at bounding box center [569, 100] width 137 height 305
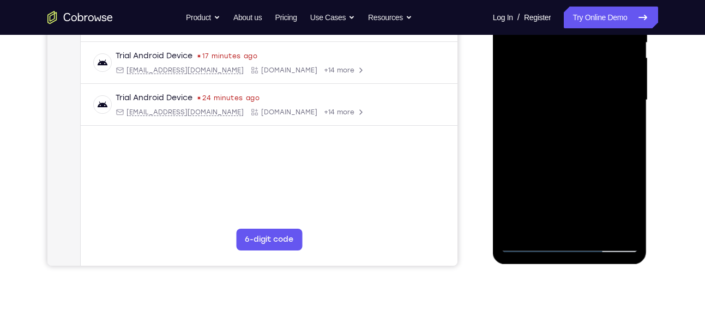
click at [564, 165] on div at bounding box center [569, 100] width 137 height 305
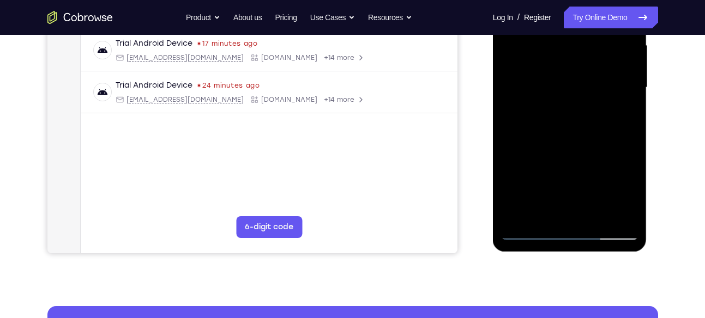
scroll to position [254, 0]
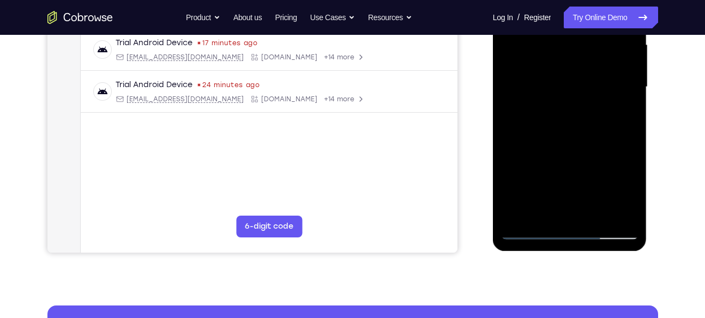
click at [529, 232] on div at bounding box center [569, 87] width 137 height 305
drag, startPoint x: 554, startPoint y: 171, endPoint x: 562, endPoint y: 99, distance: 72.4
click at [562, 99] on div at bounding box center [569, 87] width 137 height 305
drag, startPoint x: 552, startPoint y: 187, endPoint x: 553, endPoint y: 87, distance: 99.8
click at [553, 87] on div at bounding box center [569, 87] width 137 height 305
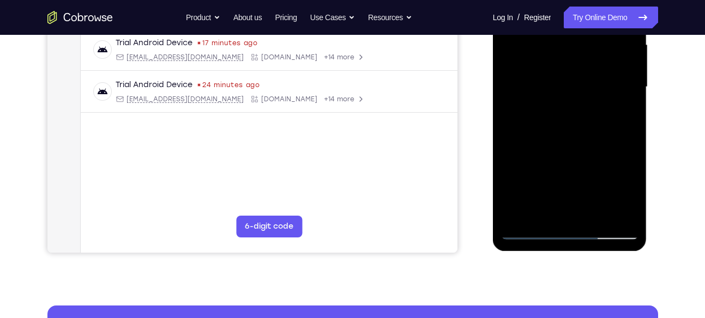
click at [557, 113] on div at bounding box center [569, 87] width 137 height 305
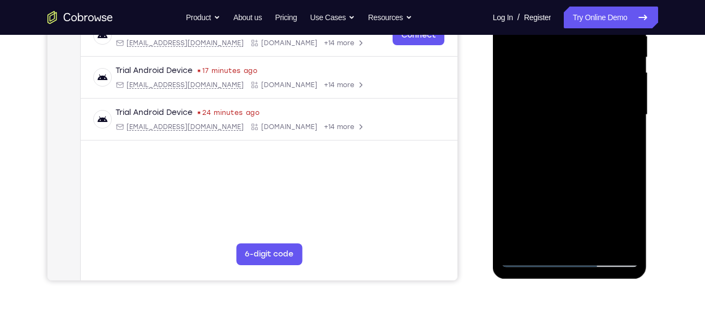
scroll to position [225, 0]
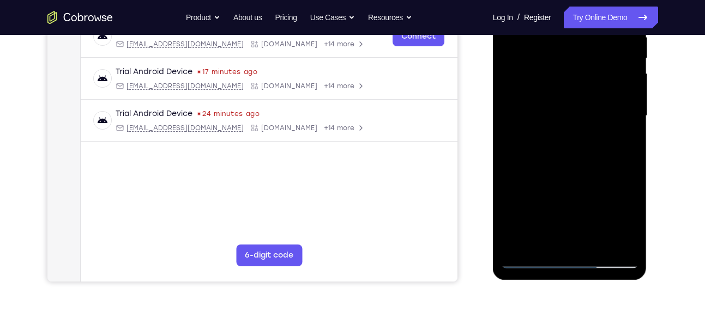
click at [563, 179] on div at bounding box center [569, 115] width 137 height 305
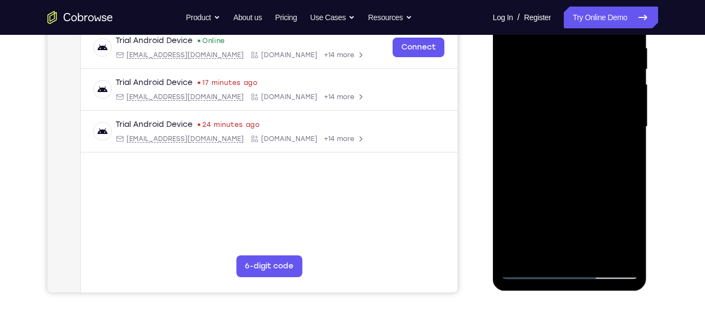
scroll to position [214, 0]
click at [590, 239] on div at bounding box center [569, 127] width 137 height 305
drag, startPoint x: 570, startPoint y: 226, endPoint x: 570, endPoint y: 158, distance: 68.1
click at [570, 158] on div at bounding box center [569, 127] width 137 height 305
drag, startPoint x: 567, startPoint y: 198, endPoint x: 573, endPoint y: 95, distance: 103.2
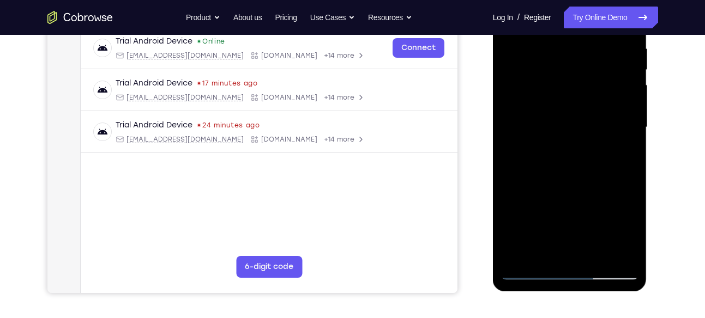
click at [573, 95] on div at bounding box center [569, 127] width 137 height 305
drag, startPoint x: 565, startPoint y: 213, endPoint x: 573, endPoint y: 105, distance: 108.2
click at [573, 105] on div at bounding box center [569, 127] width 137 height 305
drag, startPoint x: 572, startPoint y: 204, endPoint x: 579, endPoint y: 94, distance: 110.9
click at [579, 94] on div at bounding box center [569, 127] width 137 height 305
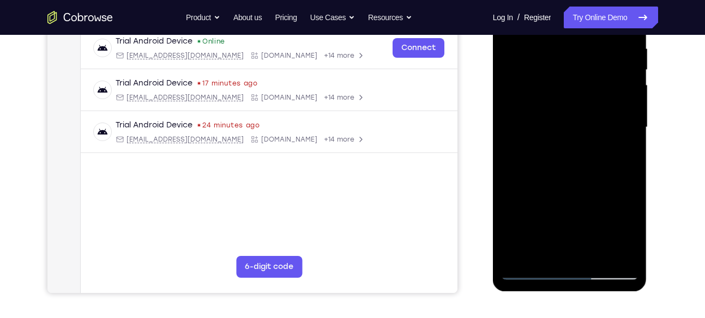
drag, startPoint x: 576, startPoint y: 197, endPoint x: 576, endPoint y: 114, distance: 82.9
click at [576, 114] on div at bounding box center [569, 127] width 137 height 305
drag, startPoint x: 577, startPoint y: 195, endPoint x: 583, endPoint y: 82, distance: 113.0
click at [583, 82] on div at bounding box center [569, 127] width 137 height 305
drag, startPoint x: 572, startPoint y: 205, endPoint x: 576, endPoint y: 108, distance: 97.1
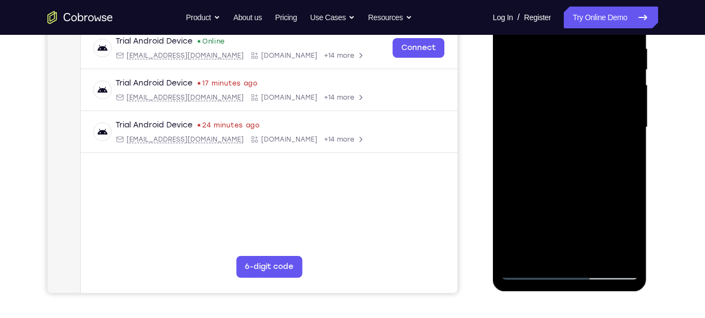
click at [576, 108] on div at bounding box center [569, 127] width 137 height 305
drag, startPoint x: 565, startPoint y: 226, endPoint x: 569, endPoint y: 98, distance: 127.6
click at [569, 98] on div at bounding box center [569, 127] width 137 height 305
drag, startPoint x: 565, startPoint y: 215, endPoint x: 557, endPoint y: 88, distance: 127.8
click at [557, 88] on div at bounding box center [569, 127] width 137 height 305
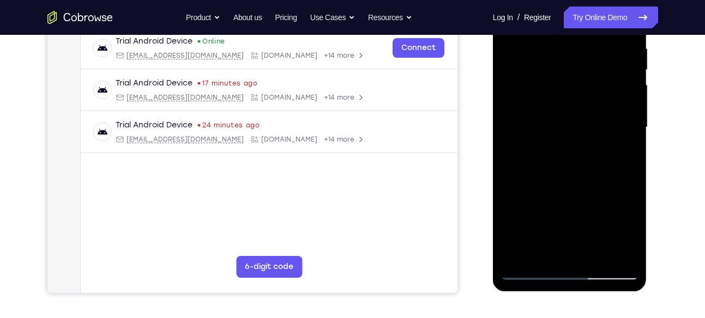
drag, startPoint x: 559, startPoint y: 210, endPoint x: 559, endPoint y: 82, distance: 127.6
click at [559, 82] on div at bounding box center [569, 127] width 137 height 305
drag, startPoint x: 559, startPoint y: 186, endPoint x: 561, endPoint y: 70, distance: 116.7
click at [561, 70] on div at bounding box center [569, 127] width 137 height 305
drag, startPoint x: 568, startPoint y: 201, endPoint x: 563, endPoint y: 71, distance: 129.8
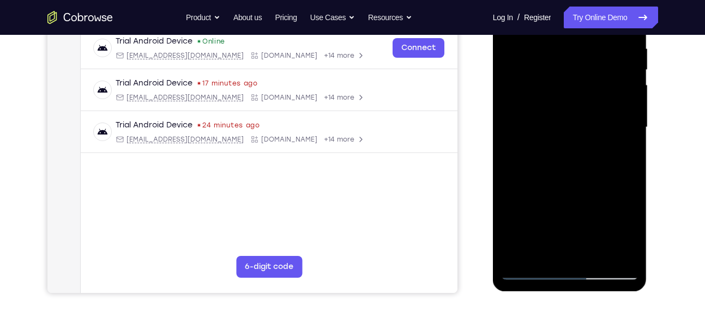
click at [563, 71] on div at bounding box center [569, 127] width 137 height 305
click at [527, 271] on div at bounding box center [569, 127] width 137 height 305
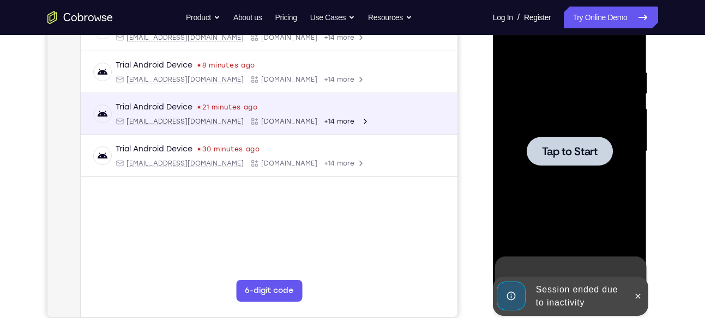
scroll to position [187, 0]
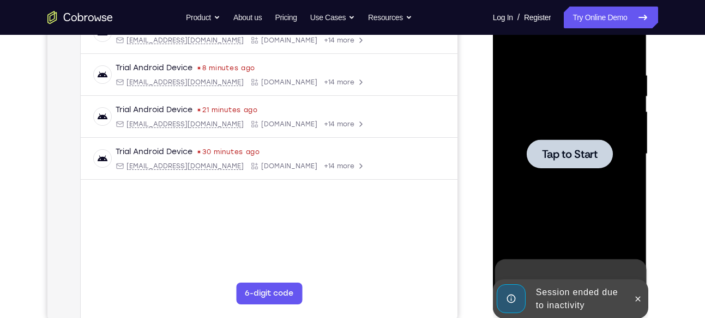
click at [588, 157] on span "Tap to Start" at bounding box center [570, 154] width 56 height 11
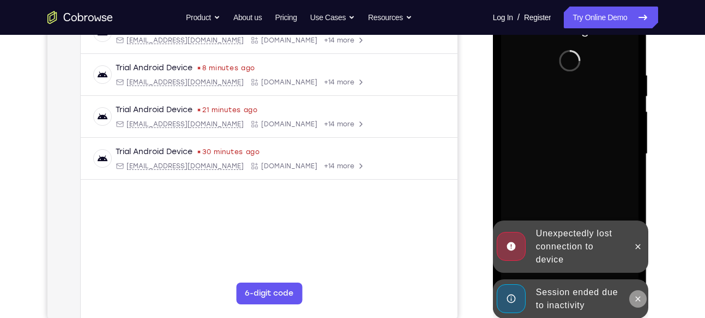
click at [637, 295] on icon at bounding box center [637, 299] width 9 height 9
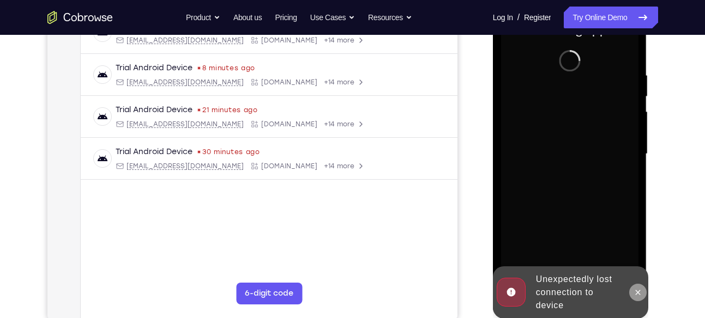
click at [637, 245] on div "Online web based iOS Simulators and Android Emulators. Run iPhone, iPad, Mobile…" at bounding box center [570, 156] width 155 height 327
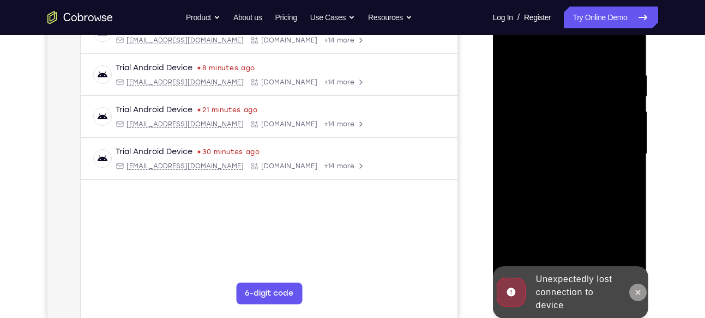
click at [642, 292] on icon at bounding box center [637, 292] width 9 height 9
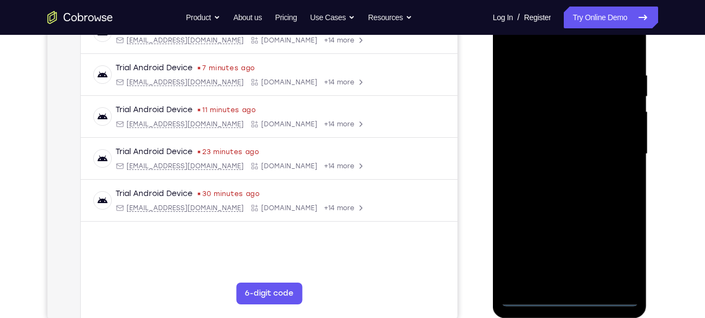
click at [567, 297] on div at bounding box center [569, 154] width 137 height 305
click at [618, 243] on div at bounding box center [569, 154] width 137 height 305
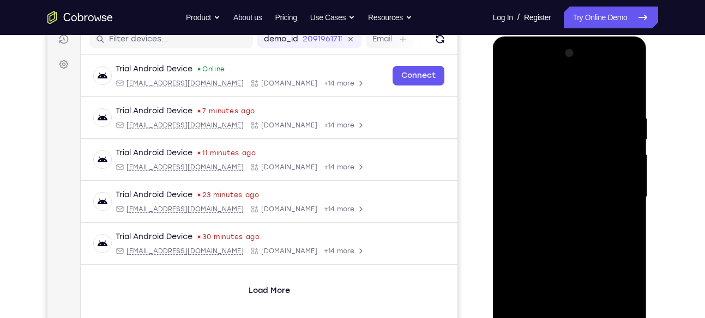
scroll to position [143, 0]
click at [566, 86] on div at bounding box center [569, 197] width 137 height 305
click at [553, 140] on div at bounding box center [569, 197] width 137 height 305
click at [563, 173] on div at bounding box center [569, 197] width 137 height 305
click at [563, 226] on div at bounding box center [569, 197] width 137 height 305
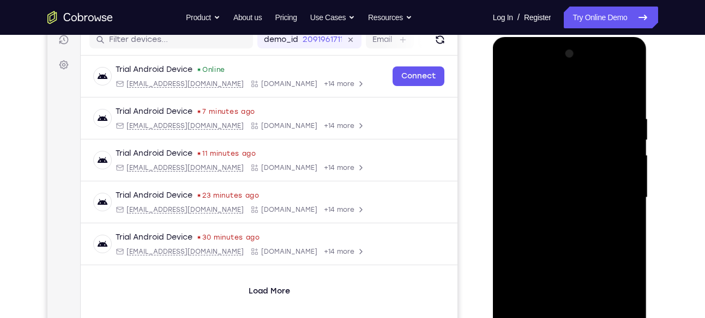
drag, startPoint x: 596, startPoint y: 253, endPoint x: 605, endPoint y: 147, distance: 106.7
click at [605, 147] on div at bounding box center [569, 197] width 137 height 305
click at [564, 153] on div at bounding box center [569, 197] width 137 height 305
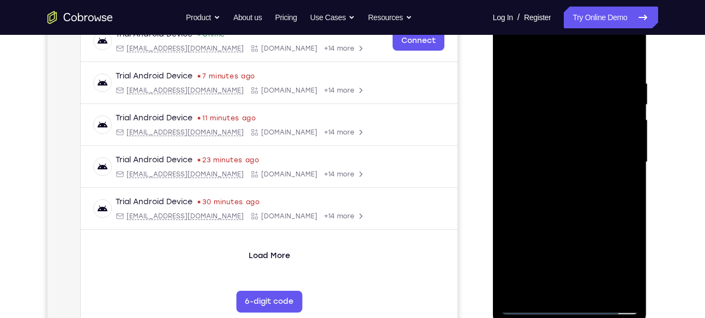
click at [618, 166] on div at bounding box center [569, 162] width 137 height 305
click at [611, 166] on div at bounding box center [569, 162] width 137 height 305
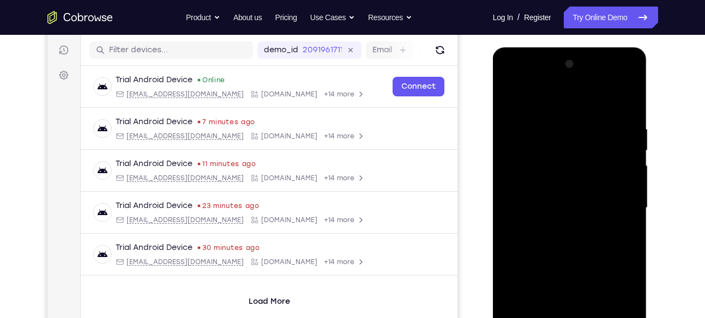
click at [617, 212] on div at bounding box center [569, 208] width 137 height 305
click at [617, 213] on div at bounding box center [569, 208] width 137 height 305
click at [615, 211] on div at bounding box center [569, 208] width 137 height 305
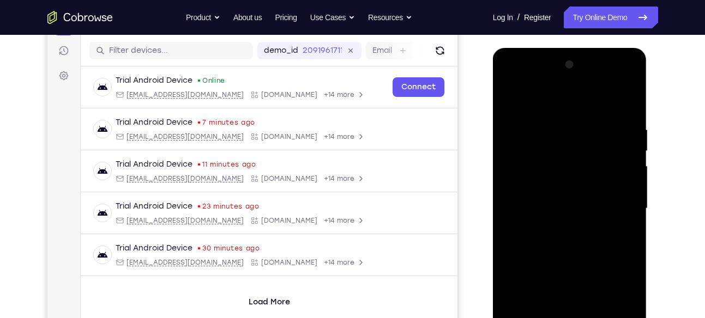
click at [615, 211] on div at bounding box center [569, 208] width 137 height 305
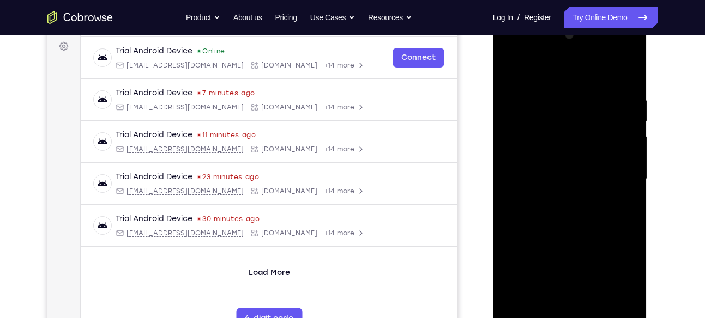
click at [617, 185] on div at bounding box center [569, 179] width 137 height 305
click at [614, 186] on div at bounding box center [569, 179] width 137 height 305
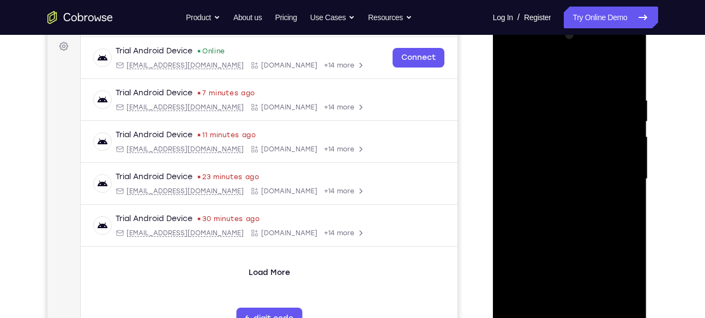
click at [614, 186] on div at bounding box center [569, 179] width 137 height 305
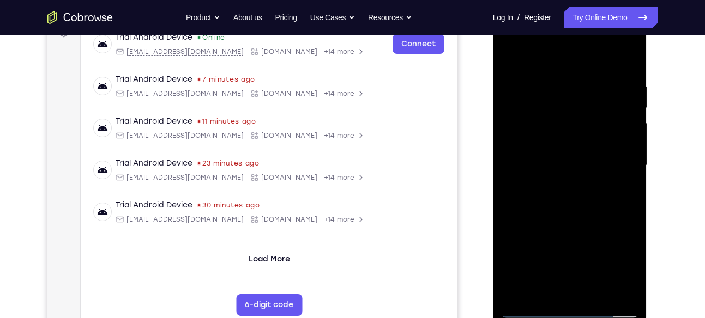
click at [561, 120] on div at bounding box center [569, 165] width 137 height 305
click at [601, 130] on div at bounding box center [569, 165] width 137 height 305
click at [591, 143] on div at bounding box center [569, 165] width 137 height 305
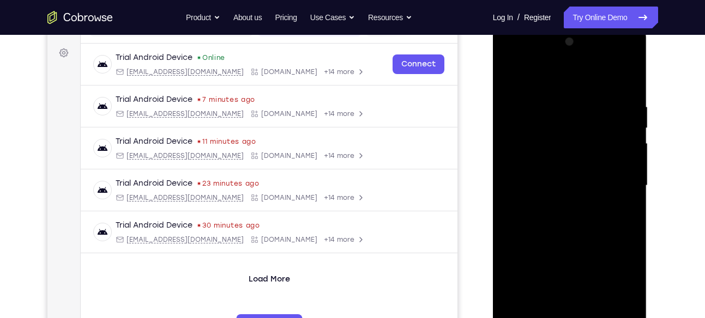
click at [590, 147] on div at bounding box center [569, 185] width 137 height 305
click at [574, 129] on div at bounding box center [569, 185] width 137 height 305
click at [530, 318] on div at bounding box center [569, 185] width 137 height 305
click at [586, 142] on div at bounding box center [569, 185] width 137 height 305
click at [586, 175] on div at bounding box center [569, 185] width 137 height 305
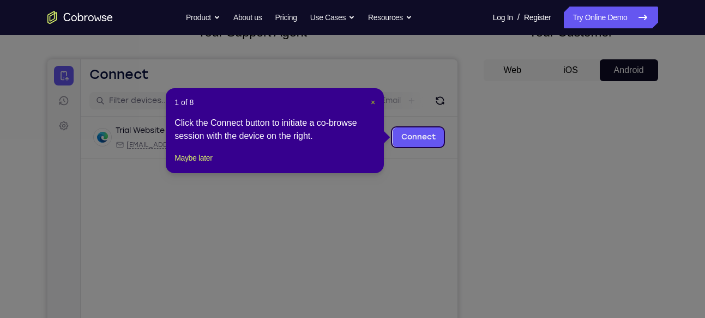
click at [373, 102] on span "×" at bounding box center [373, 102] width 4 height 9
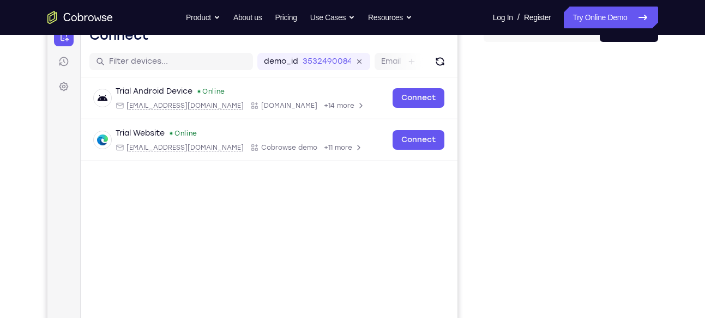
scroll to position [118, 0]
